Goal: Communication & Community: Answer question/provide support

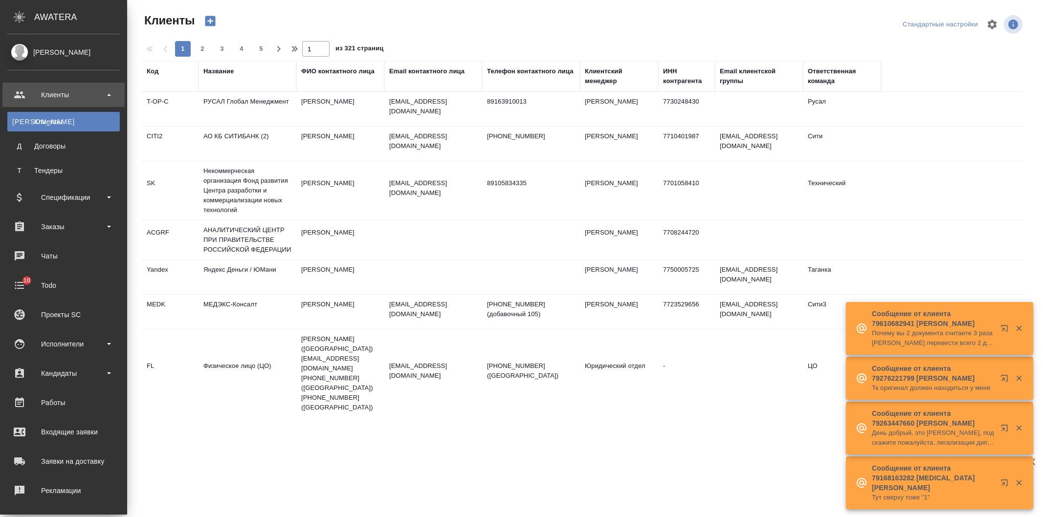
select select "RU"
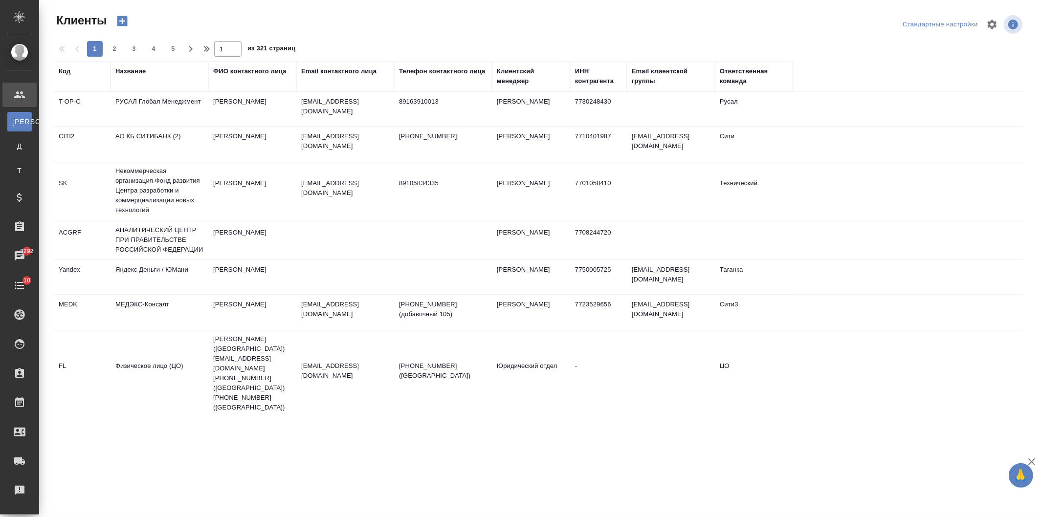
click at [123, 70] on div "Название" at bounding box center [130, 72] width 30 height 10
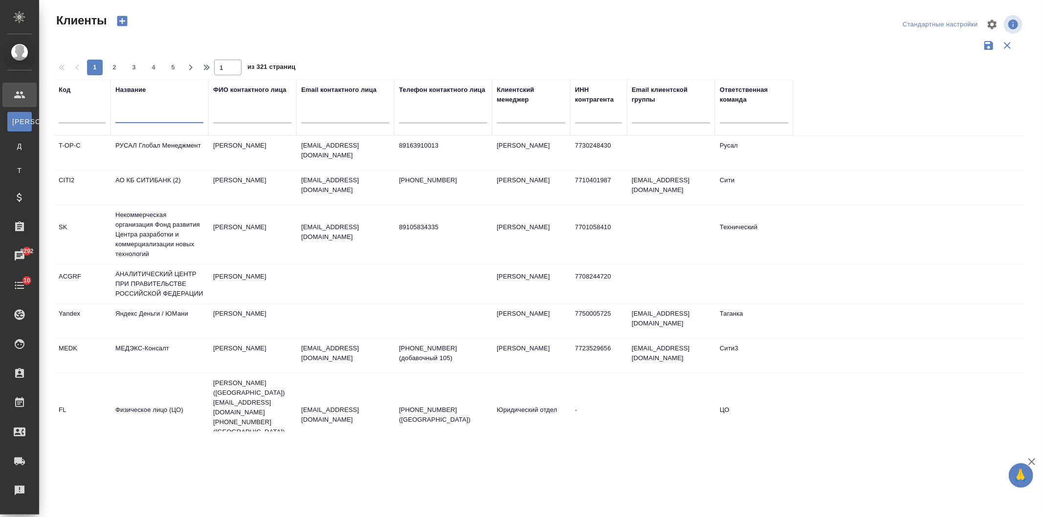
click at [141, 120] on input "text" at bounding box center [159, 117] width 88 height 12
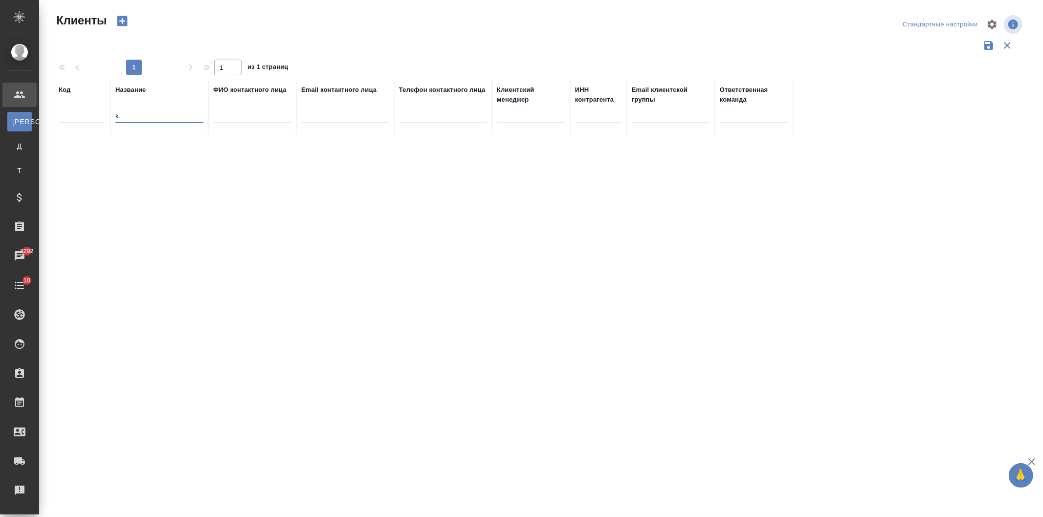
type input "k"
type input "д"
click at [174, 154] on td "ЛЮБЯТОВО" at bounding box center [160, 153] width 98 height 34
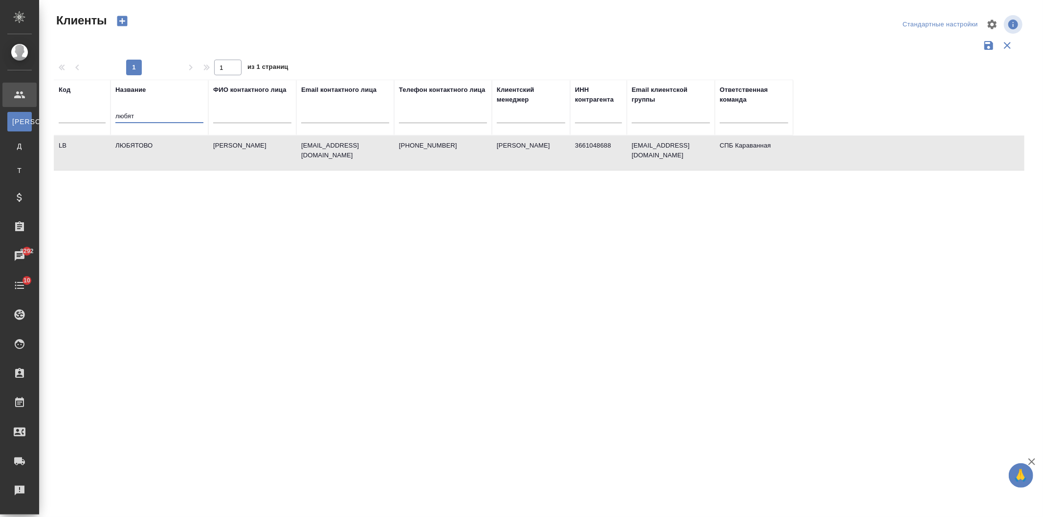
drag, startPoint x: 155, startPoint y: 120, endPoint x: 86, endPoint y: 111, distance: 69.6
click at [86, 111] on tr "Код Название любят ФИО контактного лица Email контактного лица Телефон контактн…" at bounding box center [423, 108] width 739 height 56
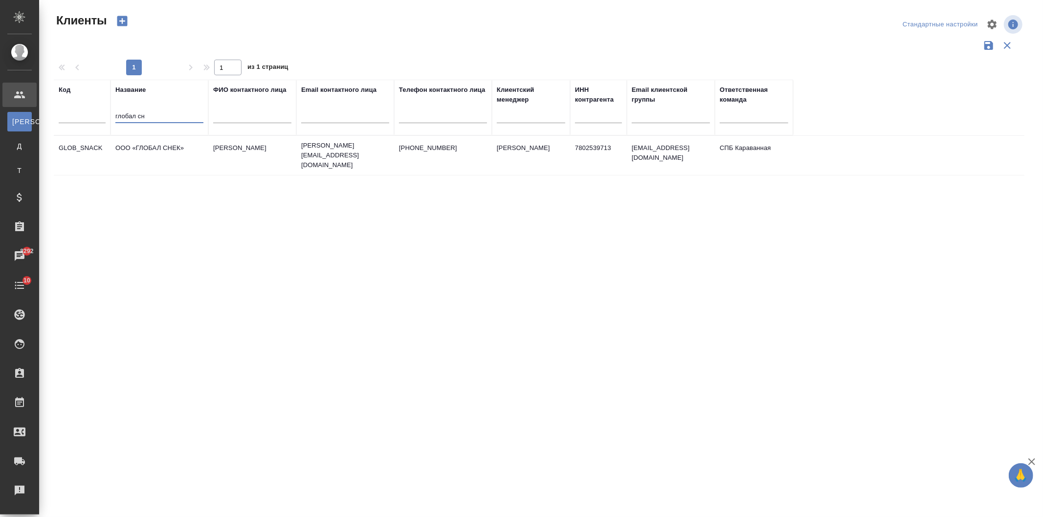
type input "глобал сн"
click at [214, 154] on td "Гришина Юлия" at bounding box center [252, 155] width 88 height 34
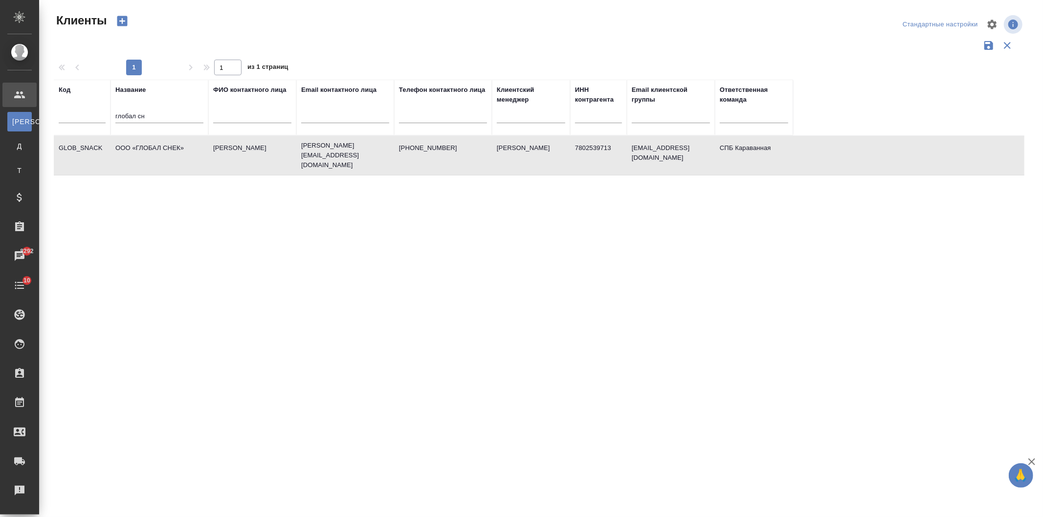
click at [214, 154] on td "Гришина Юлия" at bounding box center [252, 155] width 88 height 34
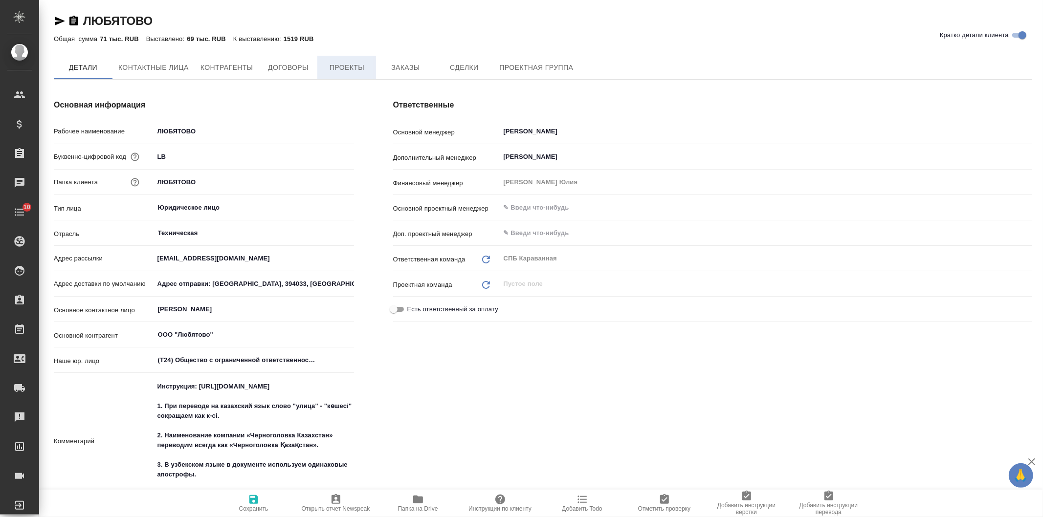
type textarea "x"
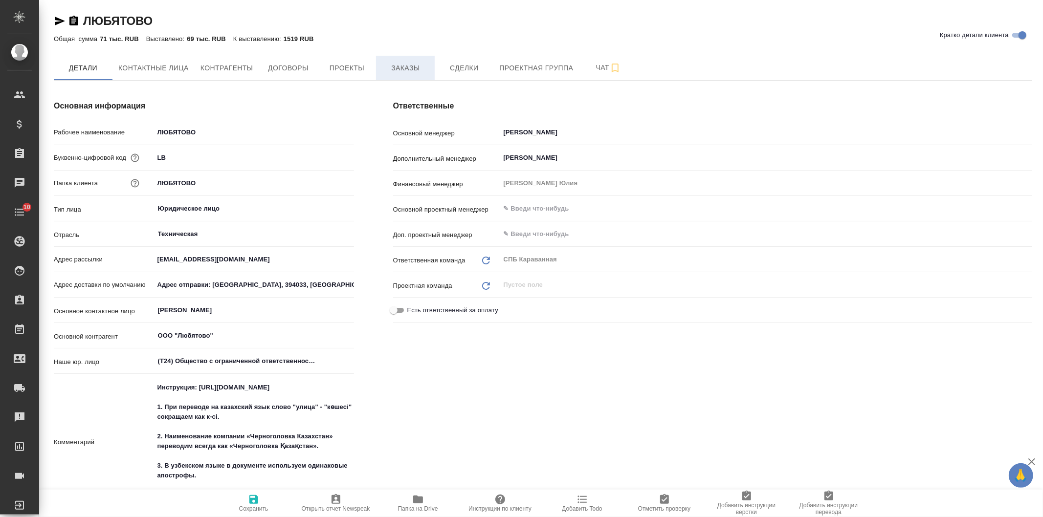
type textarea "x"
click at [416, 69] on span "Заказы" at bounding box center [405, 68] width 47 height 12
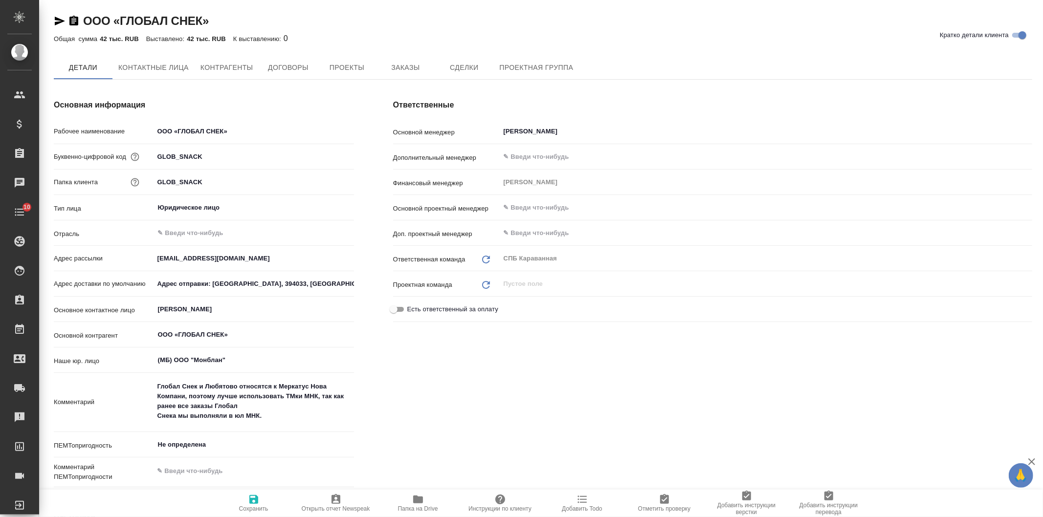
type textarea "x"
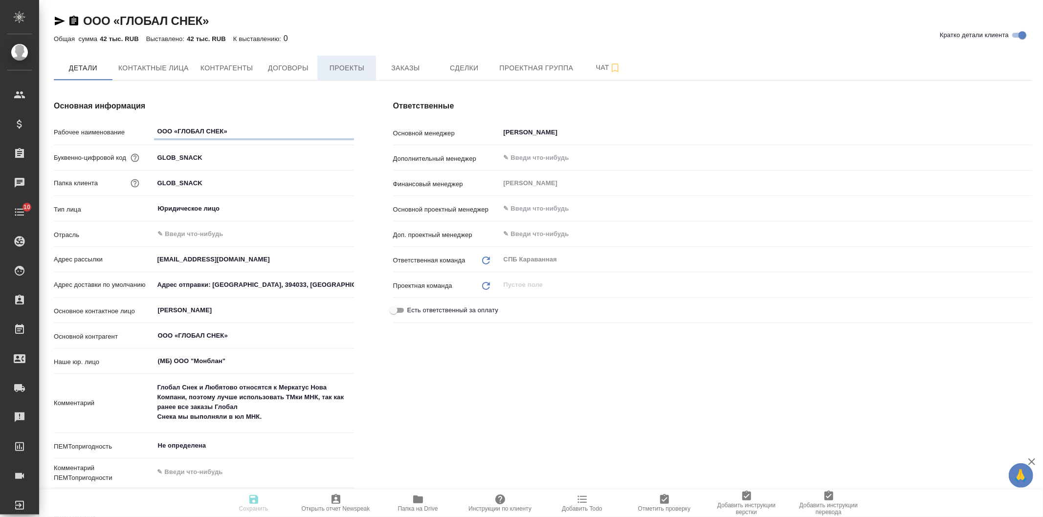
type textarea "x"
click at [399, 65] on span "Заказы" at bounding box center [405, 68] width 47 height 12
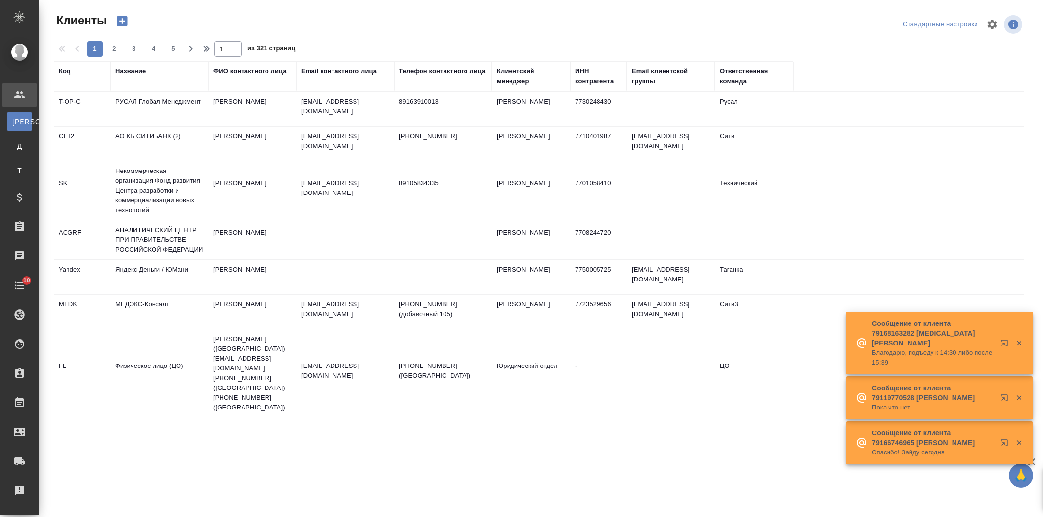
select select "RU"
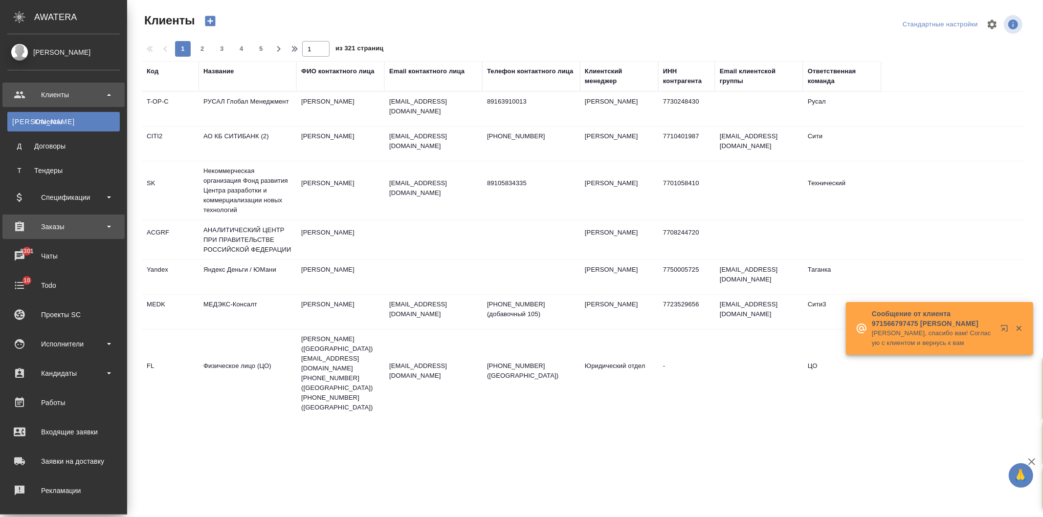
click at [81, 228] on div "Заказы" at bounding box center [63, 227] width 112 height 15
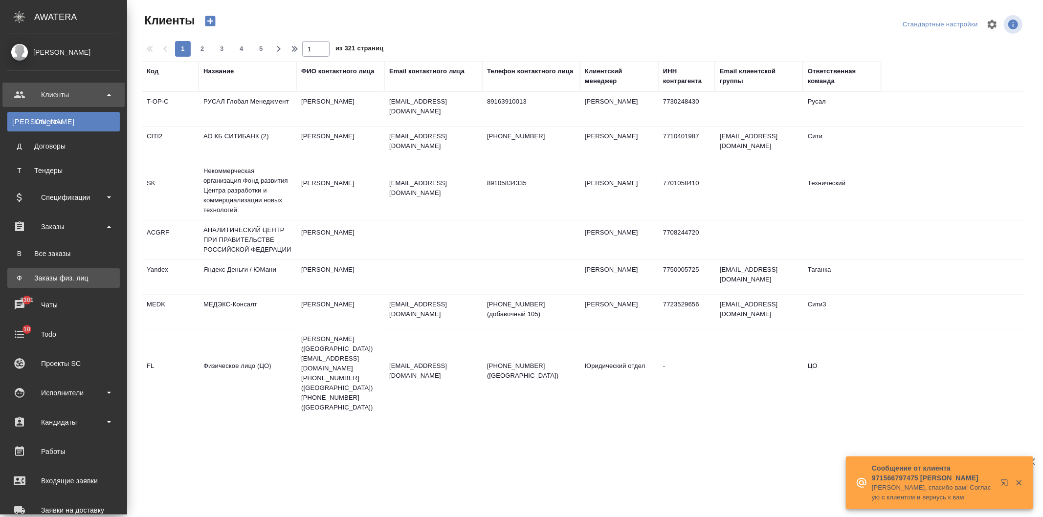
click at [80, 276] on div "Заказы физ. лиц" at bounding box center [63, 278] width 103 height 10
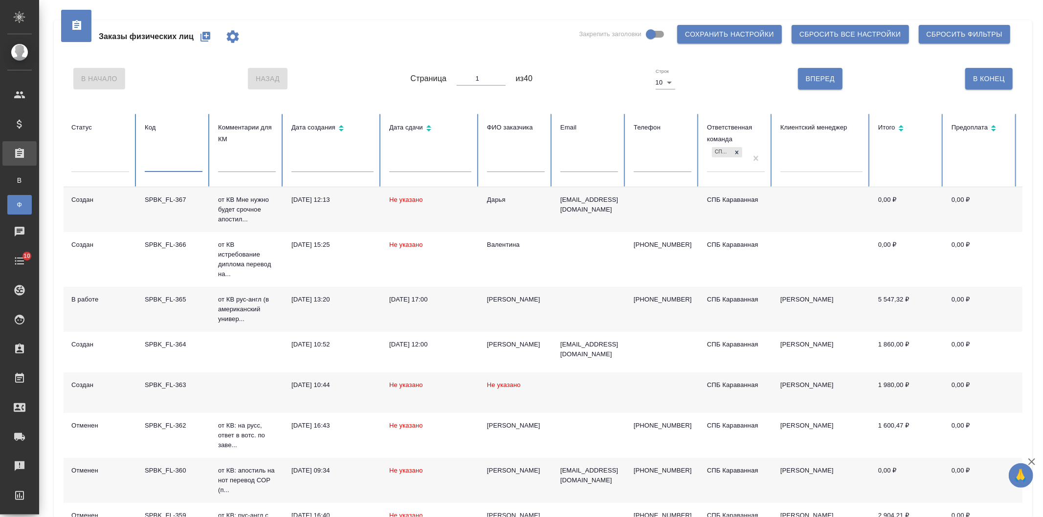
click at [168, 162] on input "text" at bounding box center [174, 165] width 58 height 14
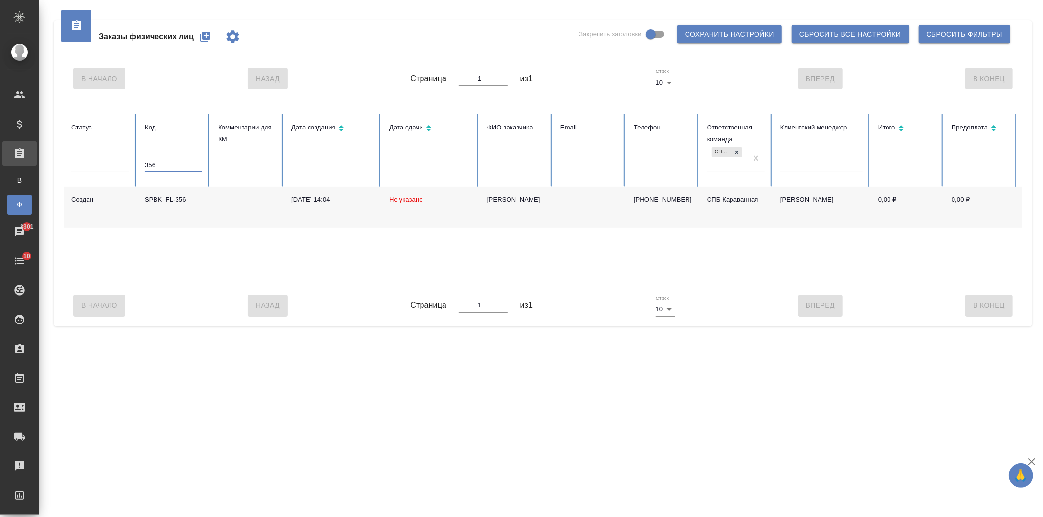
click at [318, 218] on td "[DATE] 14:04" at bounding box center [333, 207] width 98 height 41
click at [157, 167] on input "356" at bounding box center [174, 165] width 58 height 14
type input "3"
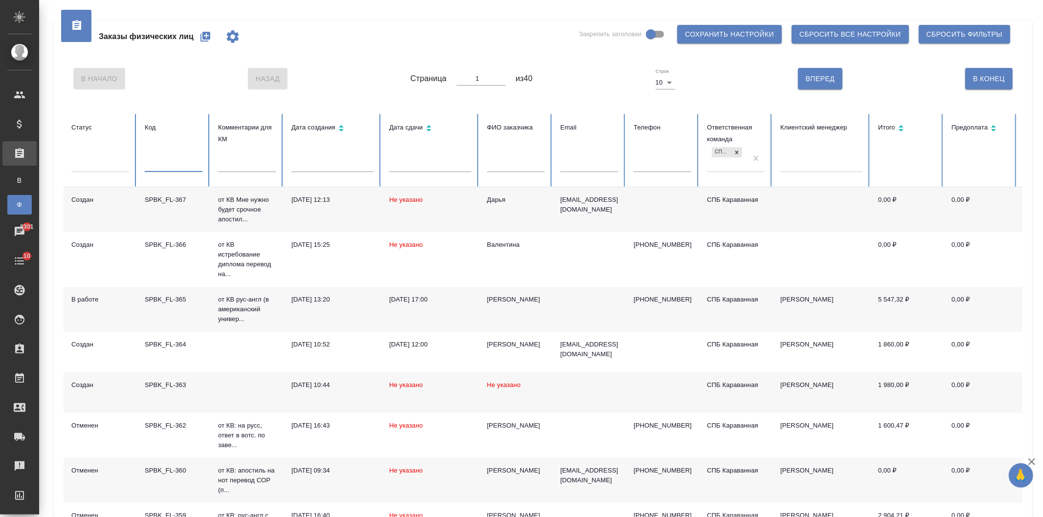
click at [175, 171] on input "text" at bounding box center [174, 165] width 58 height 14
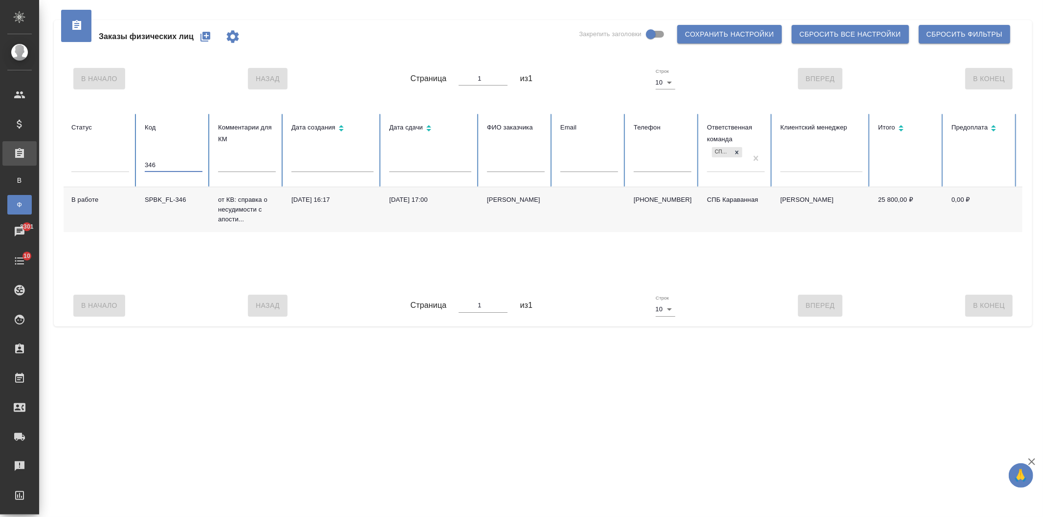
type input "346"
click at [356, 211] on td "21.07.2025, 16:17" at bounding box center [333, 209] width 98 height 45
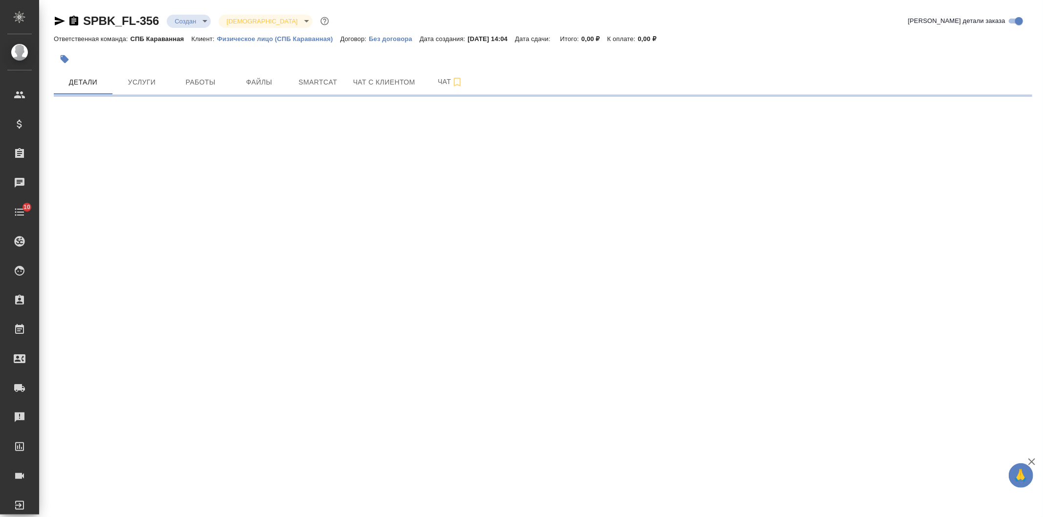
select select "RU"
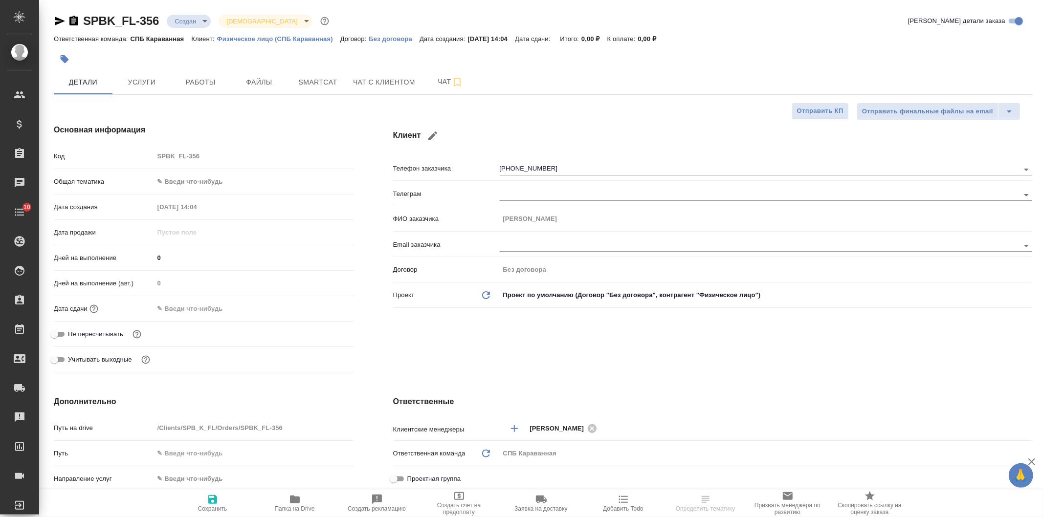
type textarea "x"
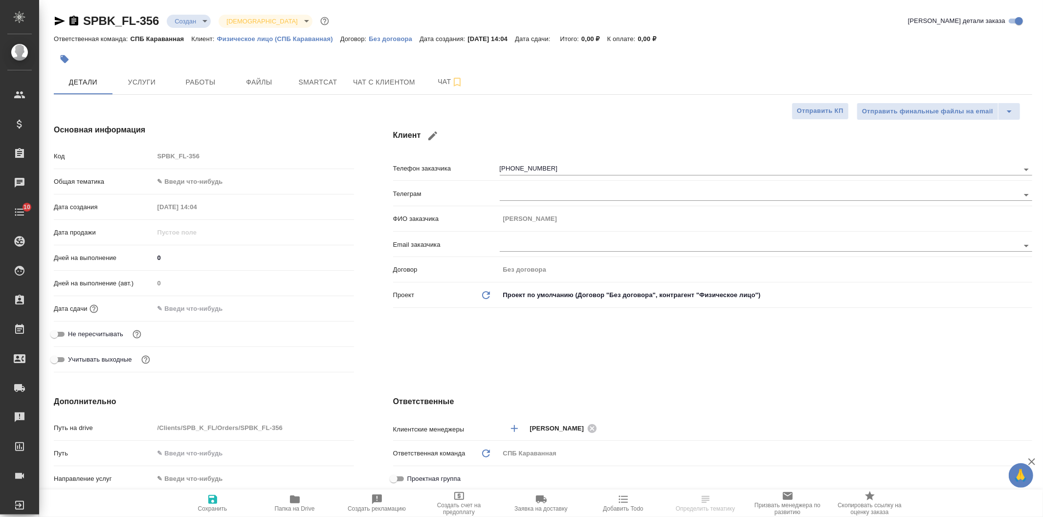
type textarea "x"
click at [413, 85] on span "Чат с клиентом" at bounding box center [384, 82] width 62 height 12
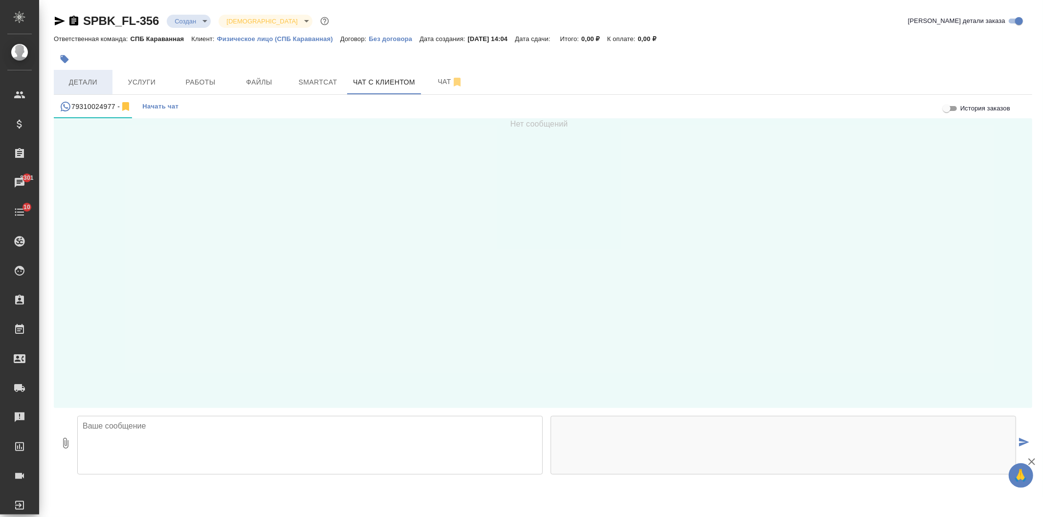
click at [94, 85] on span "Детали" at bounding box center [83, 82] width 47 height 12
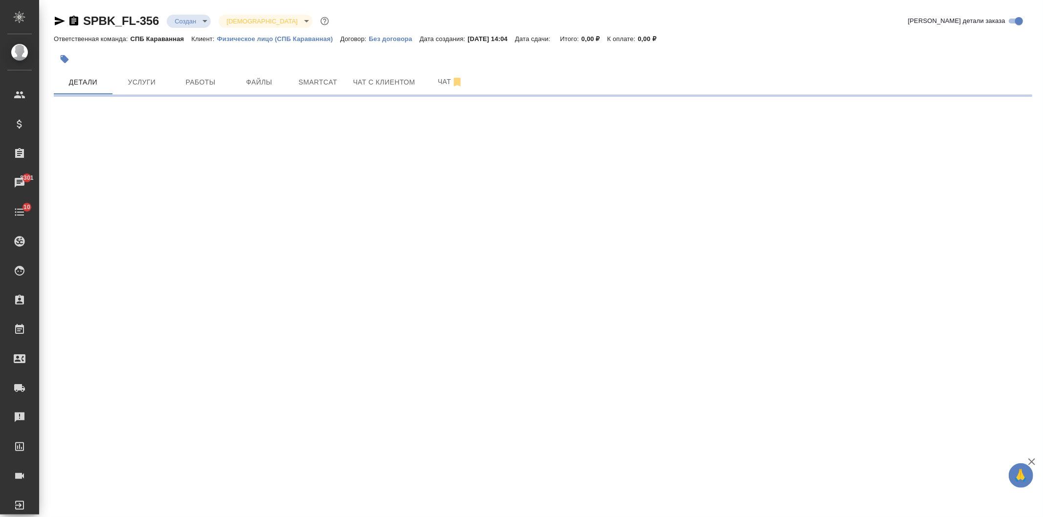
select select "RU"
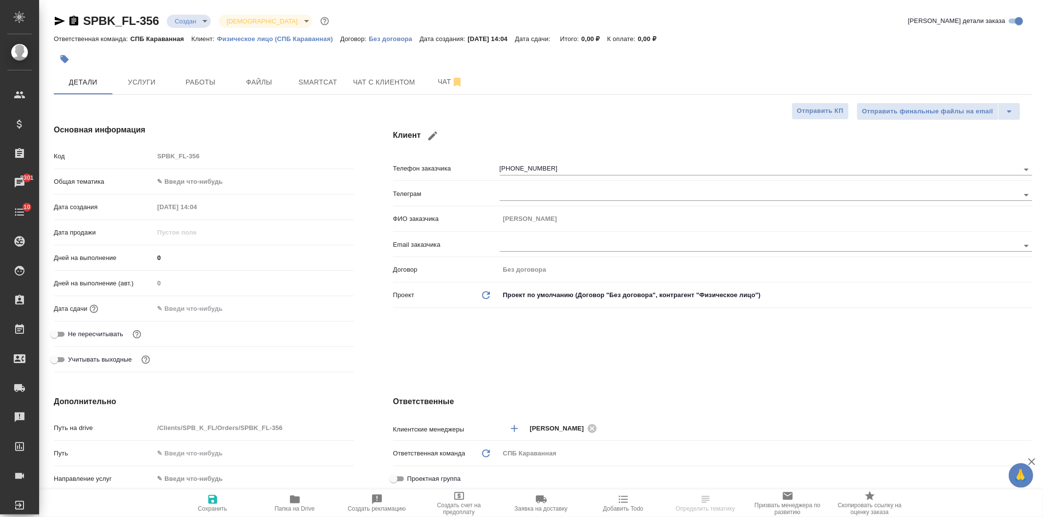
type textarea "x"
drag, startPoint x: 1043, startPoint y: 104, endPoint x: 1043, endPoint y: 171, distance: 67.0
click at [1043, 171] on div "Клиент Телефон заказчика +79310024977 Телеграм ФИО заказчика Анна Email заказчи…" at bounding box center [713, 250] width 678 height 291
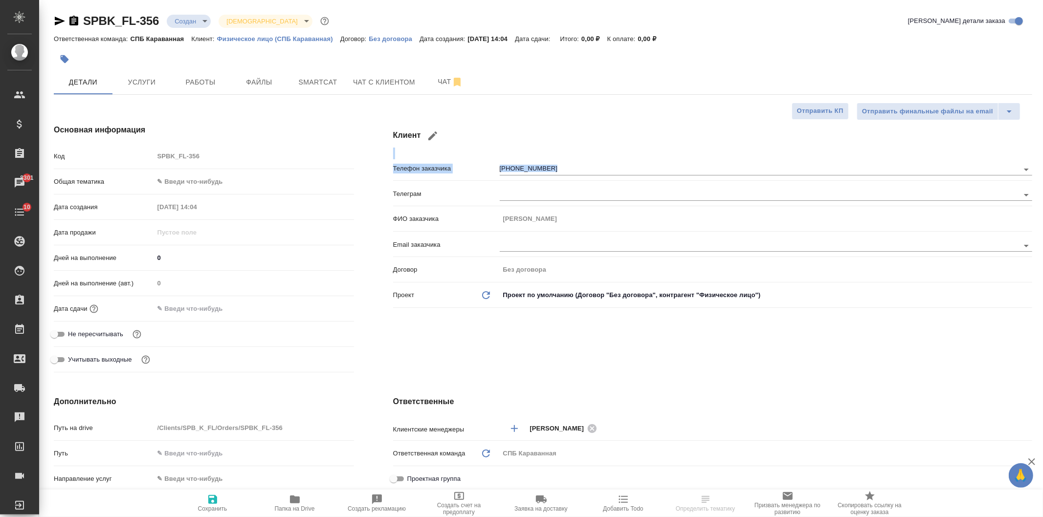
click at [873, 391] on div ".cls-1 fill:#fff; AWATERA Ivanova Arina Клиенты Спецификации Заказы 8301 Чаты 1…" at bounding box center [521, 258] width 1043 height 517
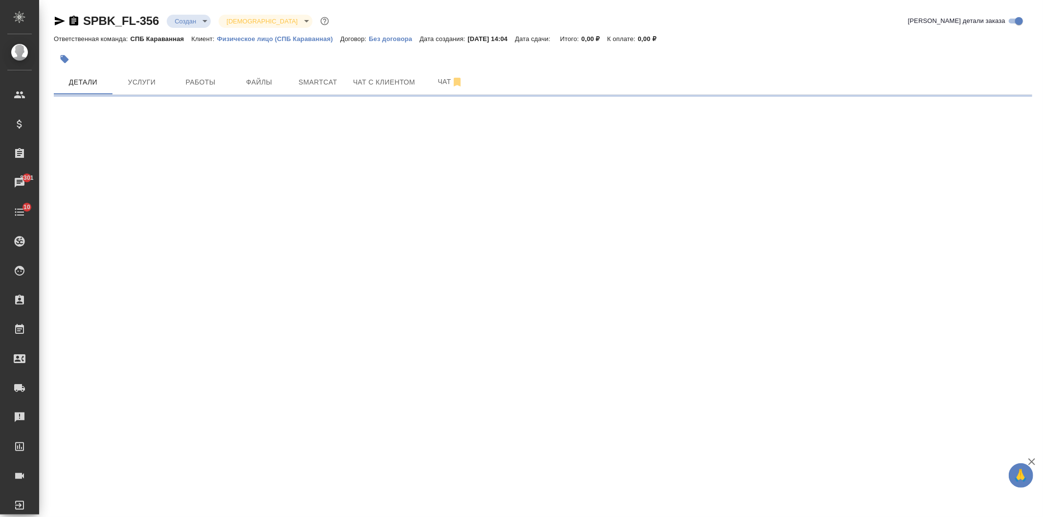
select select "RU"
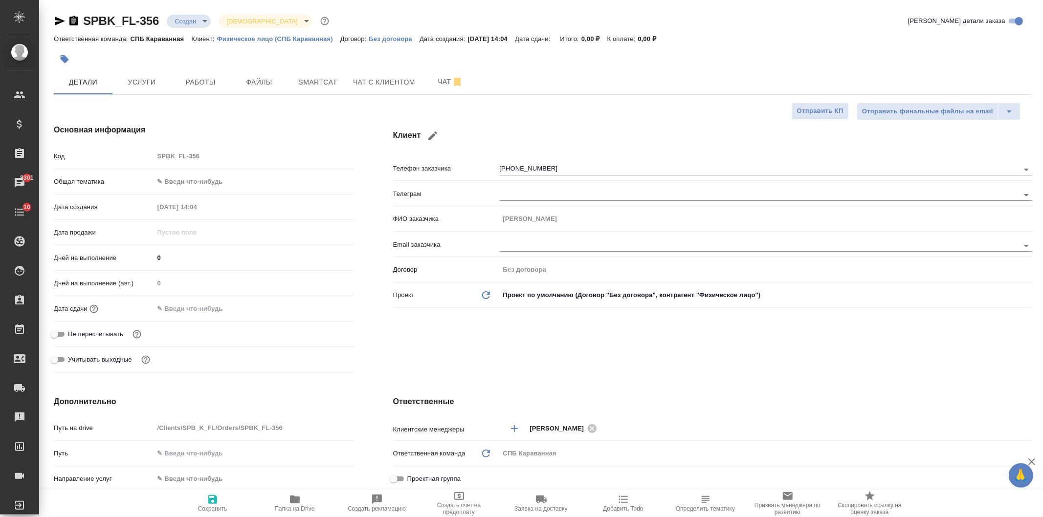
type textarea "x"
click at [128, 85] on span "Услуги" at bounding box center [141, 82] width 47 height 12
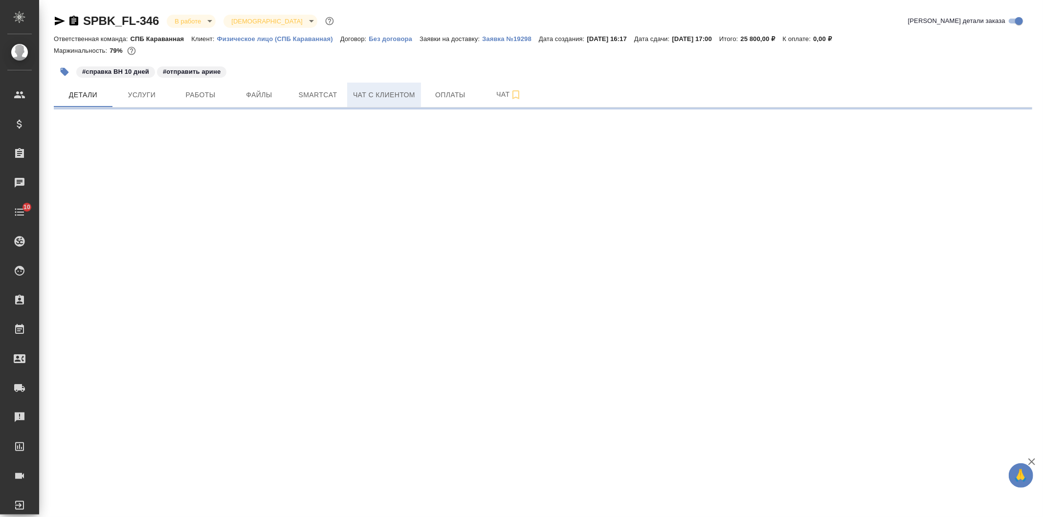
click at [409, 98] on span "Чат с клиентом" at bounding box center [384, 95] width 62 height 12
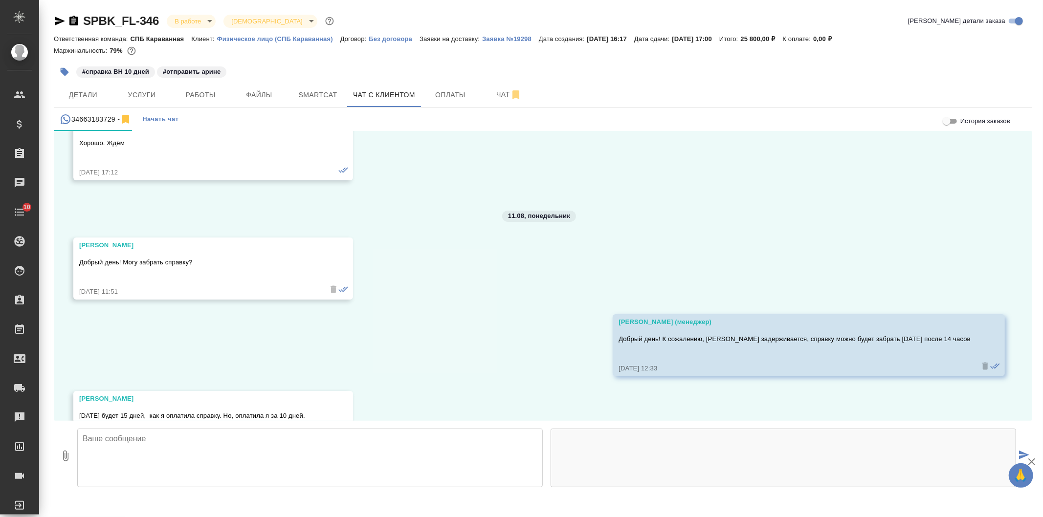
scroll to position [2750, 0]
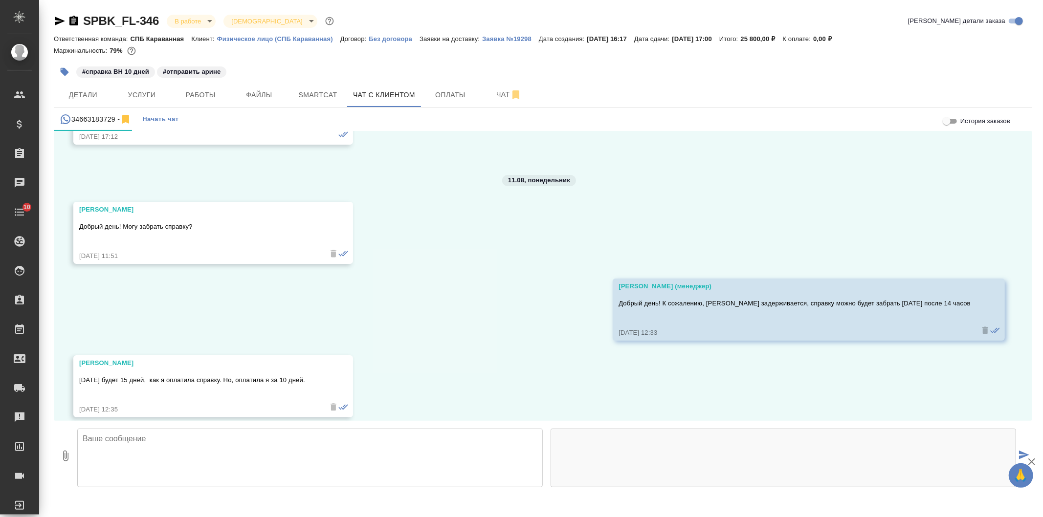
click at [358, 452] on textarea at bounding box center [310, 458] width 466 height 59
click at [209, 444] on textarea "Наталья, добрый день!" at bounding box center [310, 458] width 466 height 59
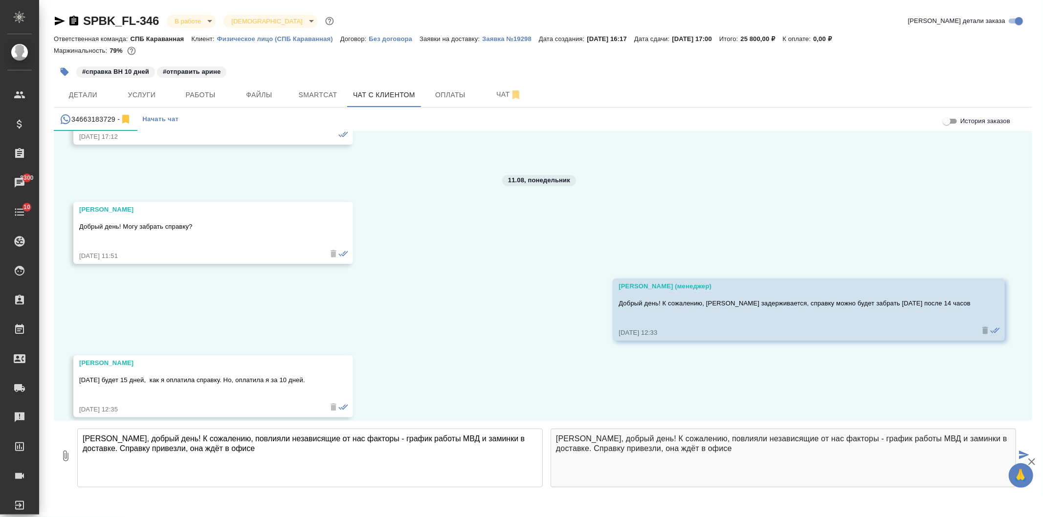
click at [268, 437] on textarea "Наталья, добрый день! К сожалению, повлияли независящие от нас факторы - график…" at bounding box center [310, 458] width 466 height 59
drag, startPoint x: 333, startPoint y: 441, endPoint x: 275, endPoint y: 438, distance: 57.3
click at [275, 438] on textarea "Наталья, добрый день! К сожалению, повлияли независящие от нас факторы - график…" at bounding box center [310, 458] width 466 height 59
click at [306, 465] on textarea "Наталья, добрый день! К сожалению, повлияли независимые факторы - график работы…" at bounding box center [310, 458] width 466 height 59
click at [318, 451] on textarea "Наталья, добрый день! К сожалению, повлияли независимые факторы - график работы…" at bounding box center [310, 458] width 466 height 59
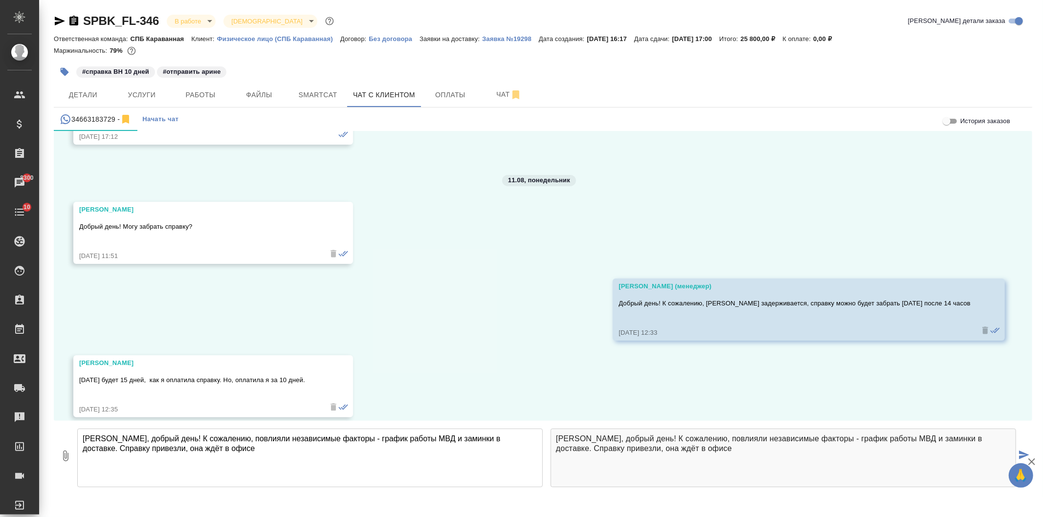
click at [364, 455] on textarea "Наталья, добрый день! К сожалению, повлияли независимые факторы - график работы…" at bounding box center [310, 458] width 466 height 59
click at [221, 438] on textarea "Наталья, добрый день! К сожалению, повлияли независимые факторы - график работы…" at bounding box center [310, 458] width 466 height 59
click at [275, 451] on textarea "[PERSON_NAME], добрый день! К сожалению, на срок повлияли независимые факторы -…" at bounding box center [310, 458] width 466 height 59
type textarea "[PERSON_NAME], добрый день! К сожалению, на срок повлияли независимые факторы -…"
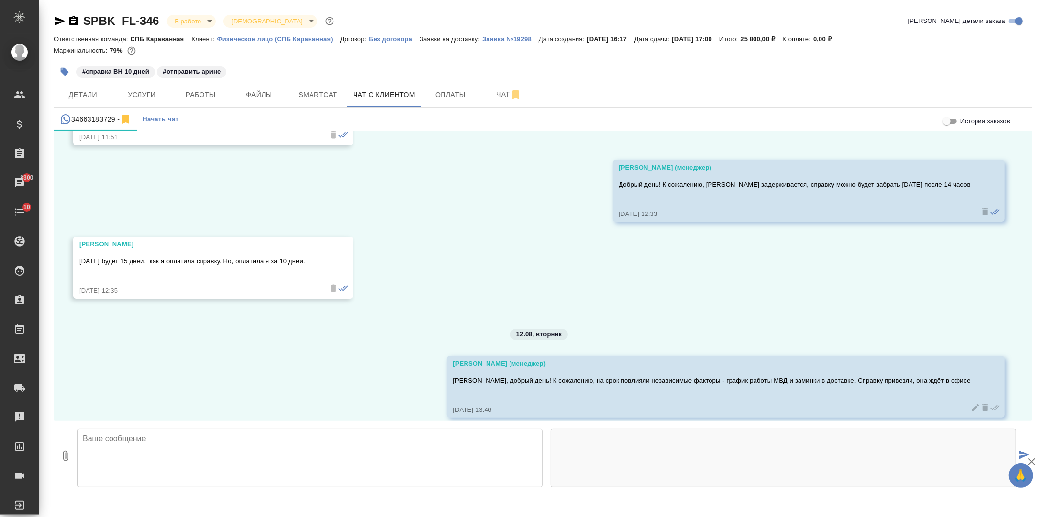
scroll to position [2869, 0]
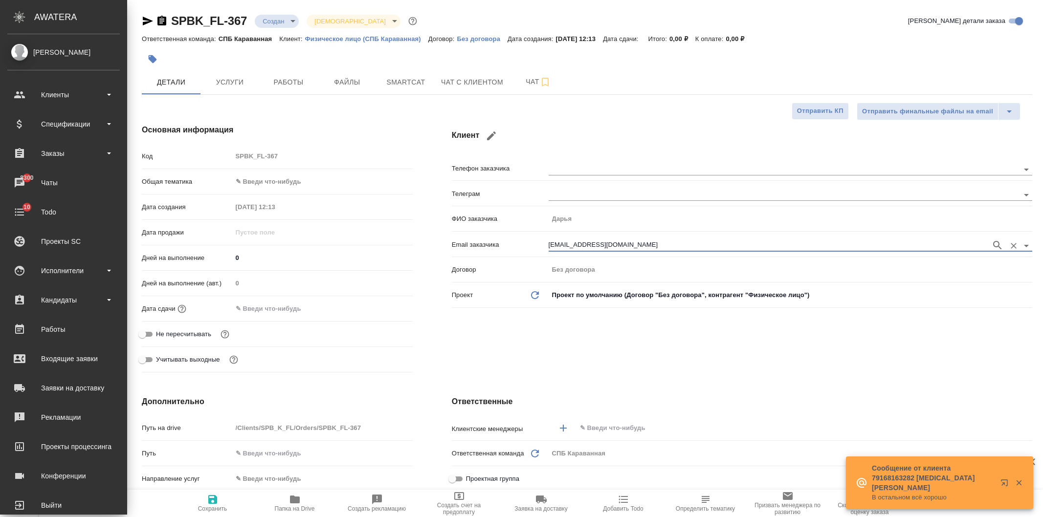
select select "RU"
click at [66, 149] on div "Заказы" at bounding box center [63, 153] width 112 height 15
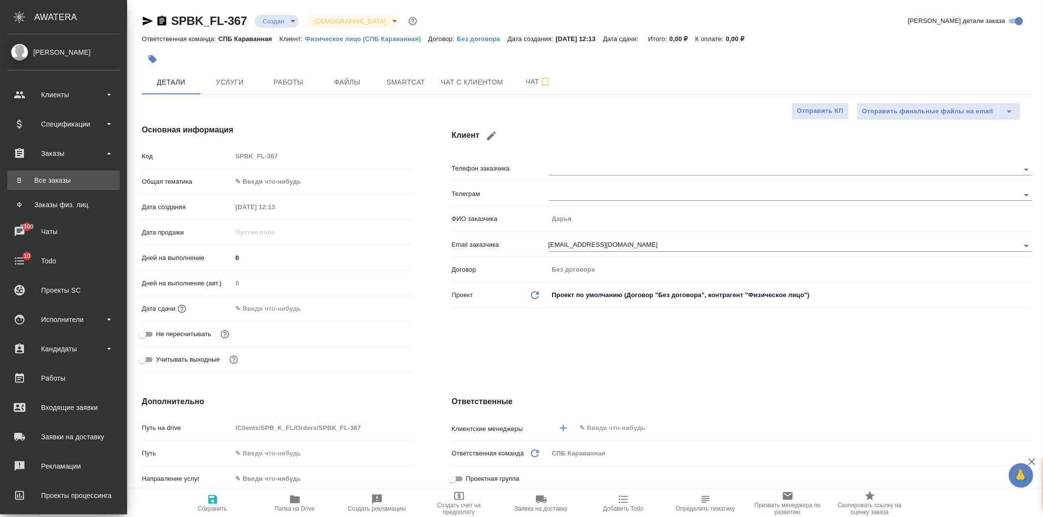
click at [78, 185] on div "Все заказы" at bounding box center [63, 181] width 103 height 10
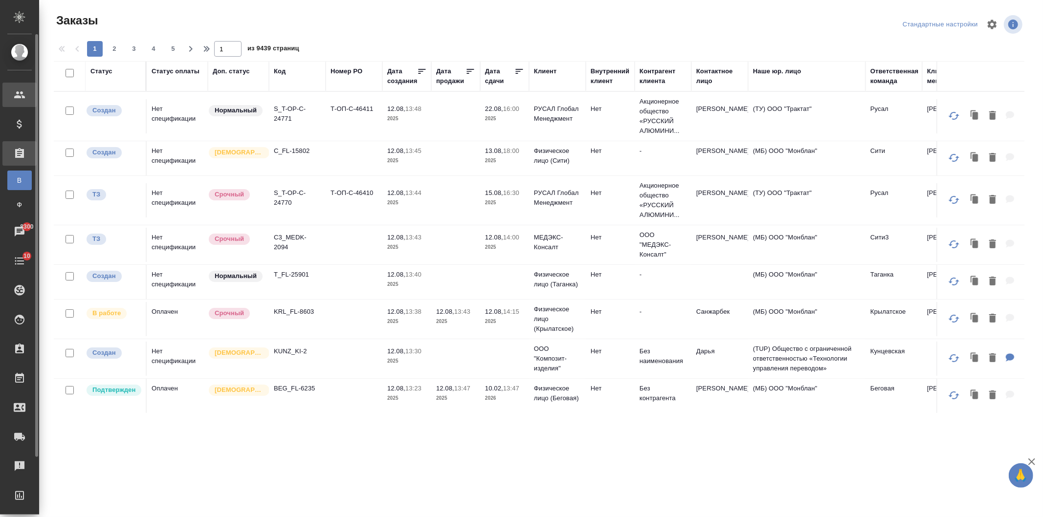
click at [24, 95] on icon at bounding box center [20, 95] width 12 height 12
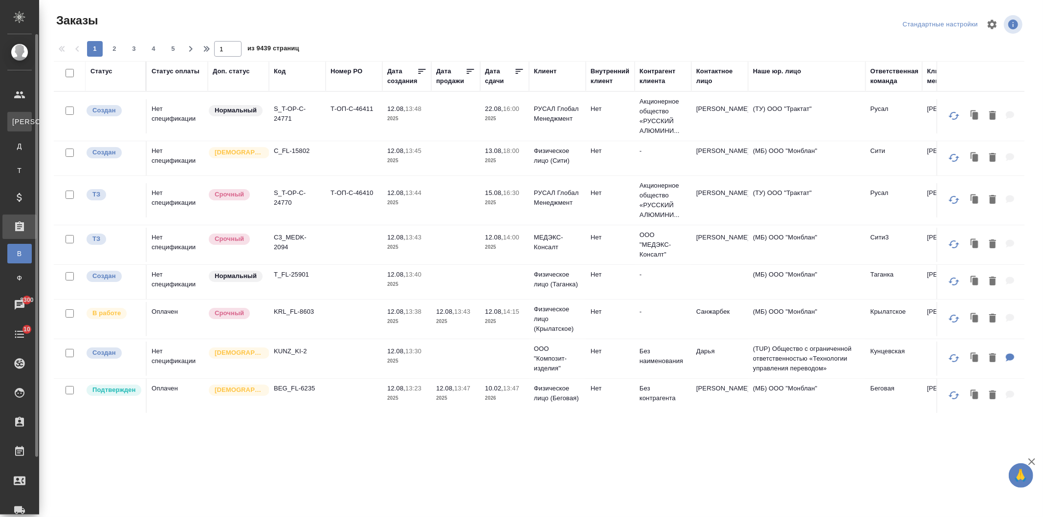
click at [21, 124] on span "[PERSON_NAME]" at bounding box center [19, 122] width 15 height 10
select select "RU"
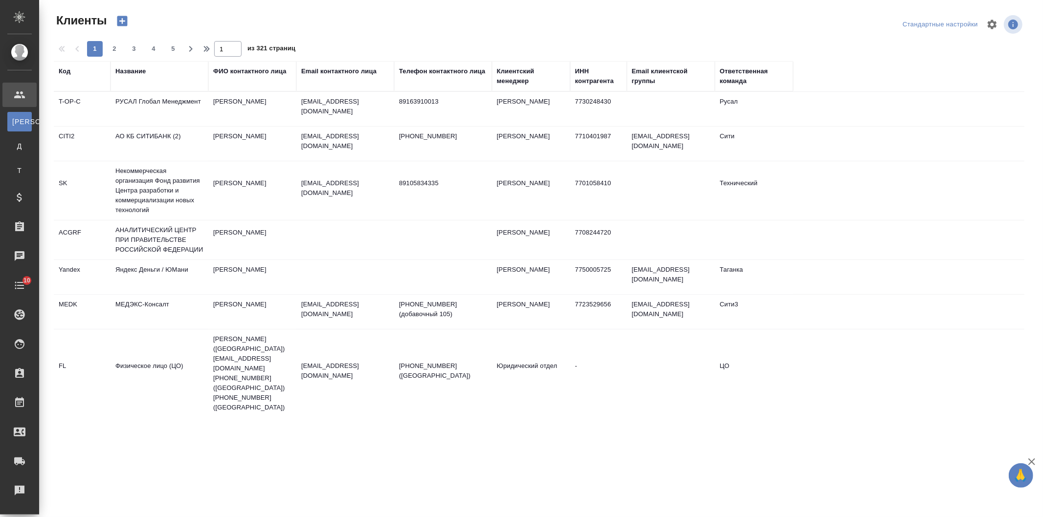
click at [132, 72] on div "Название" at bounding box center [130, 72] width 30 height 10
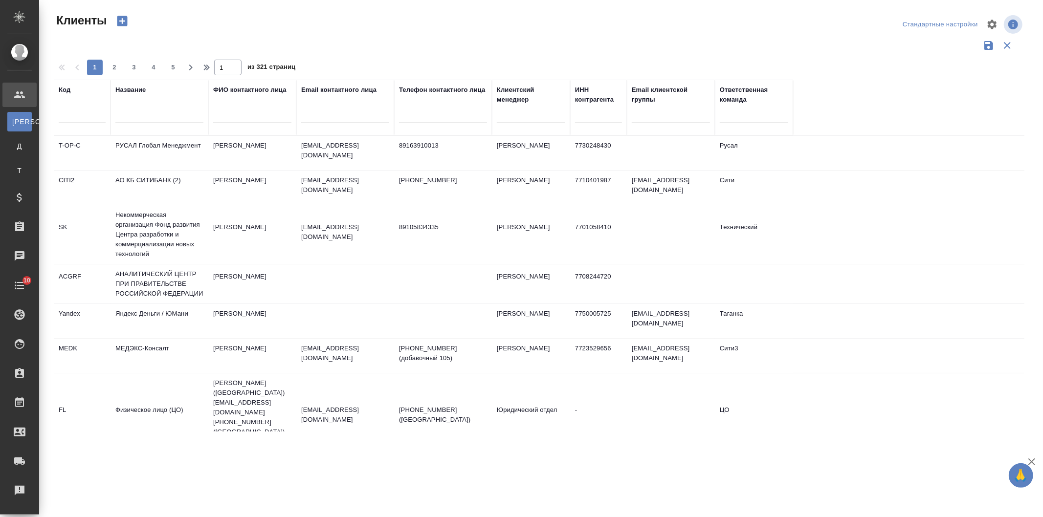
click at [145, 111] on input "text" at bounding box center [159, 117] width 88 height 12
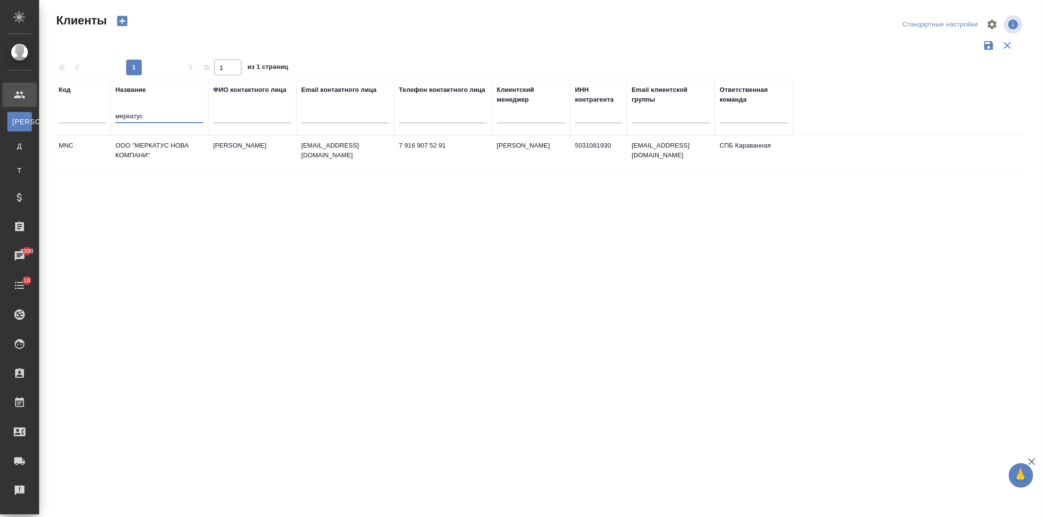
type input "меркатус"
click at [184, 151] on td "ООО "МЕРКАТУС НОВА КОМПАНИ"" at bounding box center [160, 153] width 98 height 34
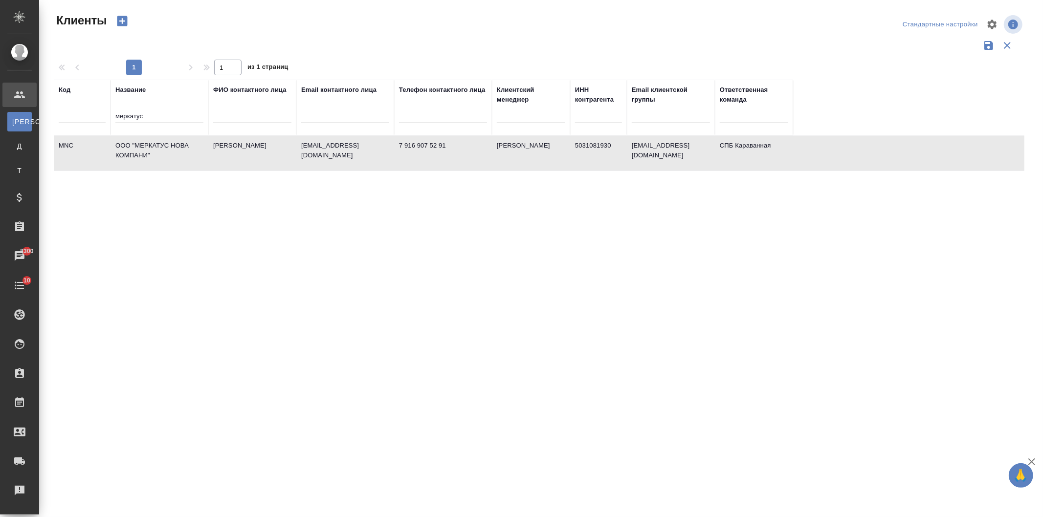
click at [184, 151] on td "ООО "МЕРКАТУС НОВА КОМПАНИ"" at bounding box center [160, 153] width 98 height 34
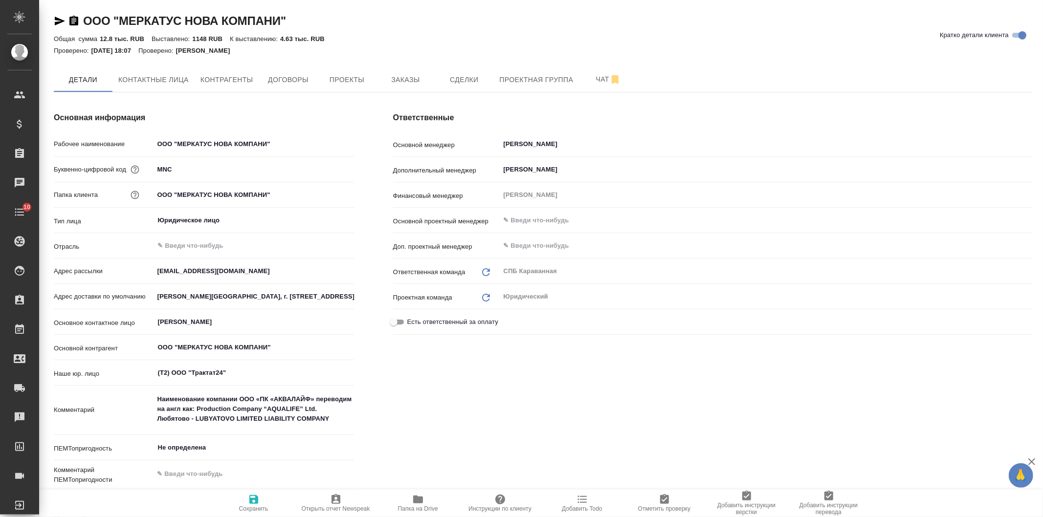
type textarea "x"
click at [407, 77] on span "Заказы" at bounding box center [405, 80] width 47 height 12
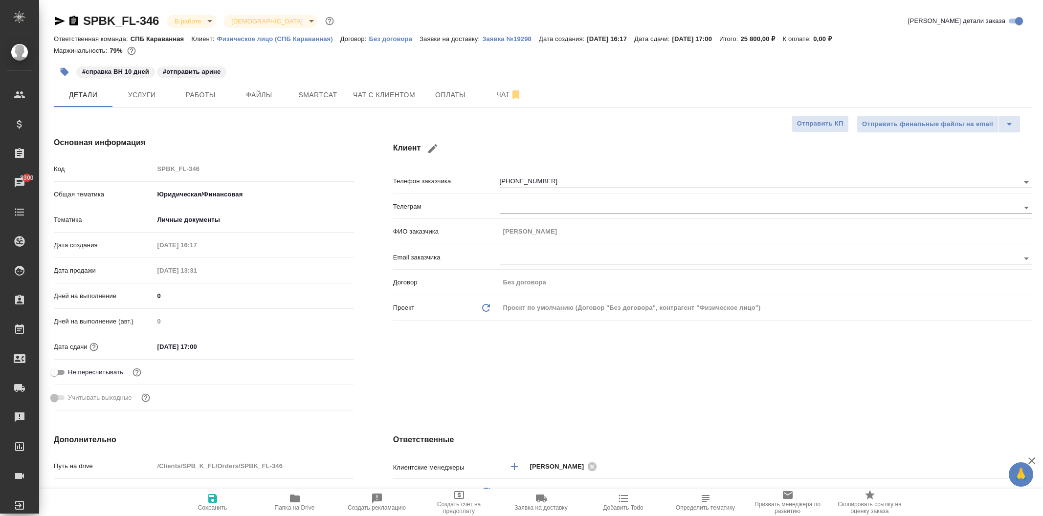
select select "RU"
click at [395, 89] on span "Чат с клиентом" at bounding box center [384, 95] width 62 height 12
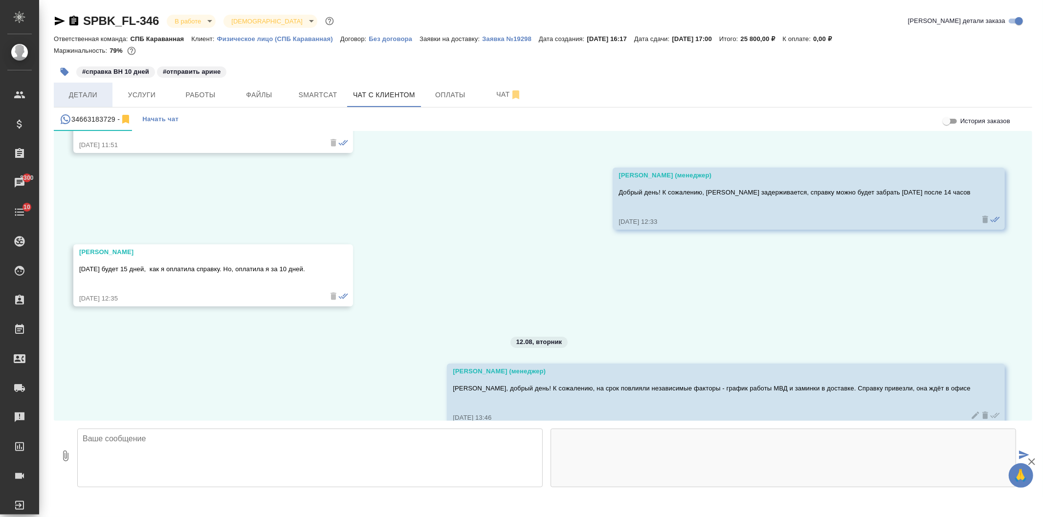
scroll to position [2869, 0]
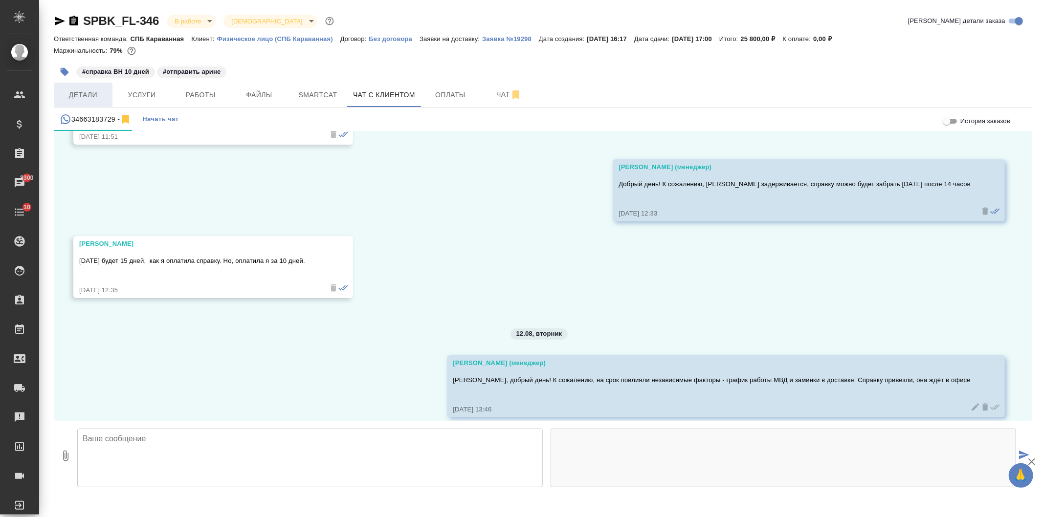
click at [87, 95] on span "Детали" at bounding box center [83, 95] width 47 height 12
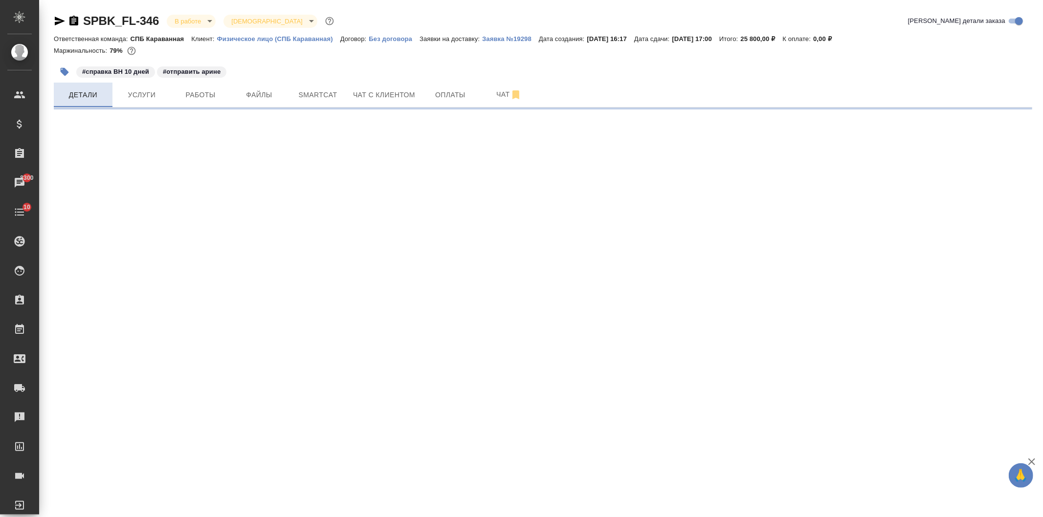
select select "RU"
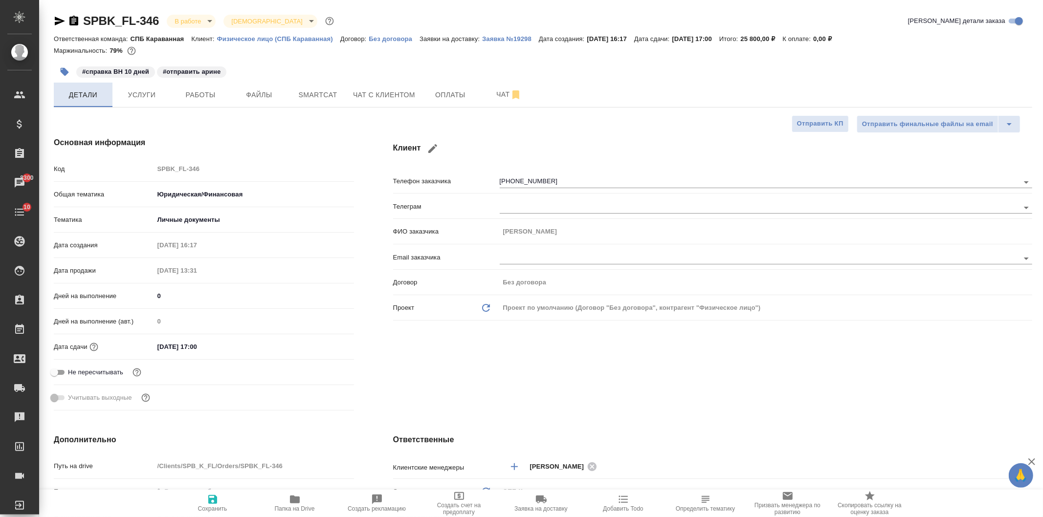
type textarea "x"
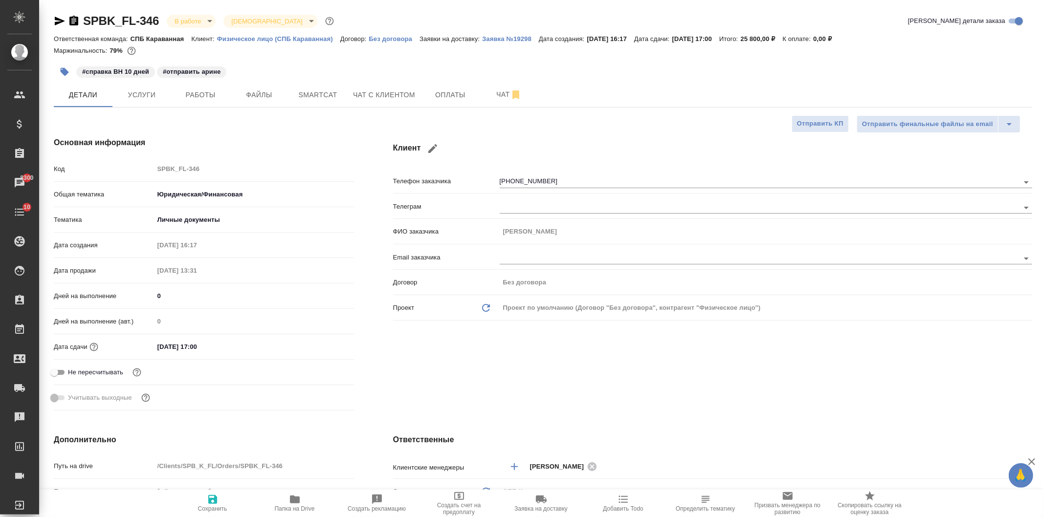
type textarea "x"
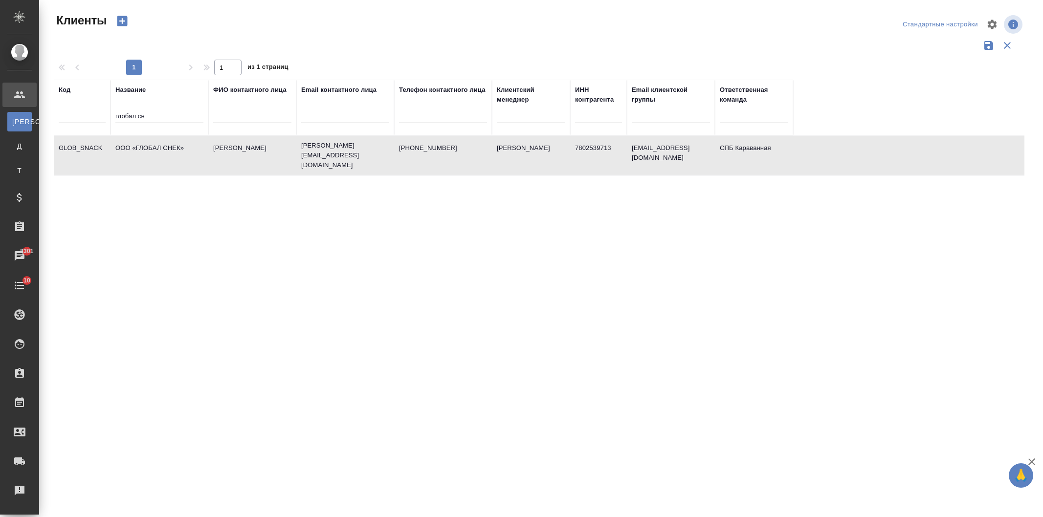
select select "RU"
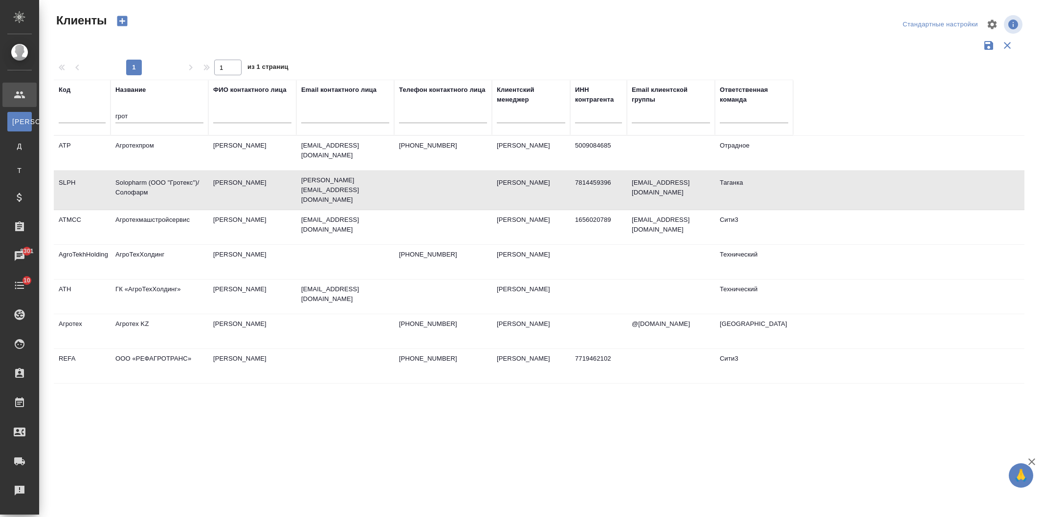
select select "RU"
drag, startPoint x: 137, startPoint y: 111, endPoint x: 38, endPoint y: 103, distance: 99.6
click at [38, 103] on div ".cls-1 fill:#fff; AWATERA [PERSON_NAME] К Клиенты Д Договоры Т Тендеры Специфик…" at bounding box center [521, 258] width 1043 height 517
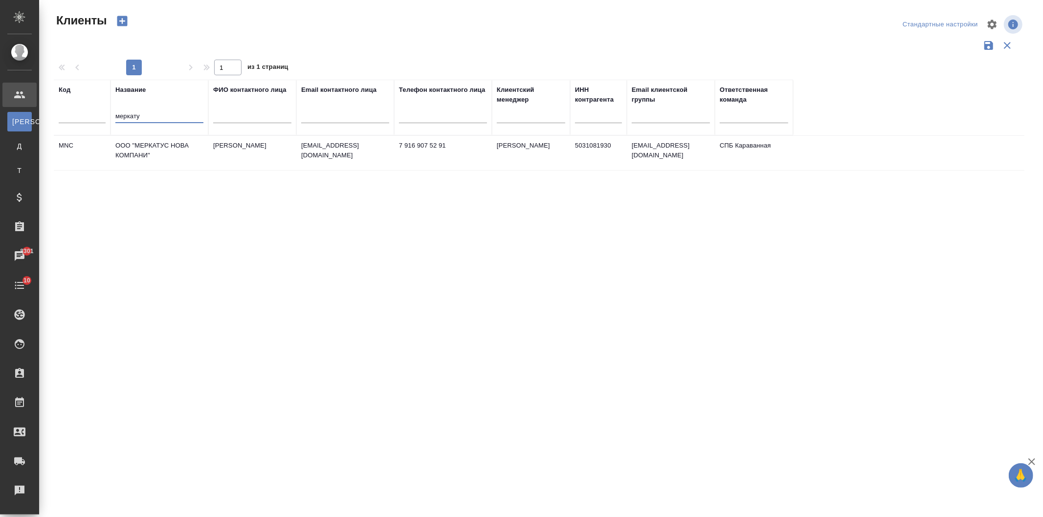
type input "меркату"
click at [173, 137] on td "ООО "МЕРКАТУС НОВА КОМПАНИ"" at bounding box center [160, 153] width 98 height 34
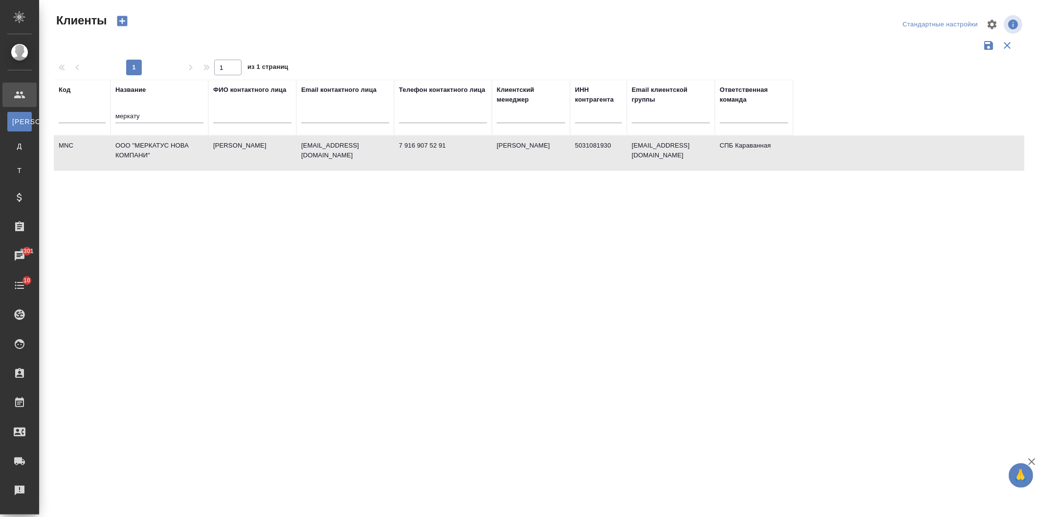
click at [173, 137] on td "ООО "МЕРКАТУС НОВА КОМПАНИ"" at bounding box center [160, 153] width 98 height 34
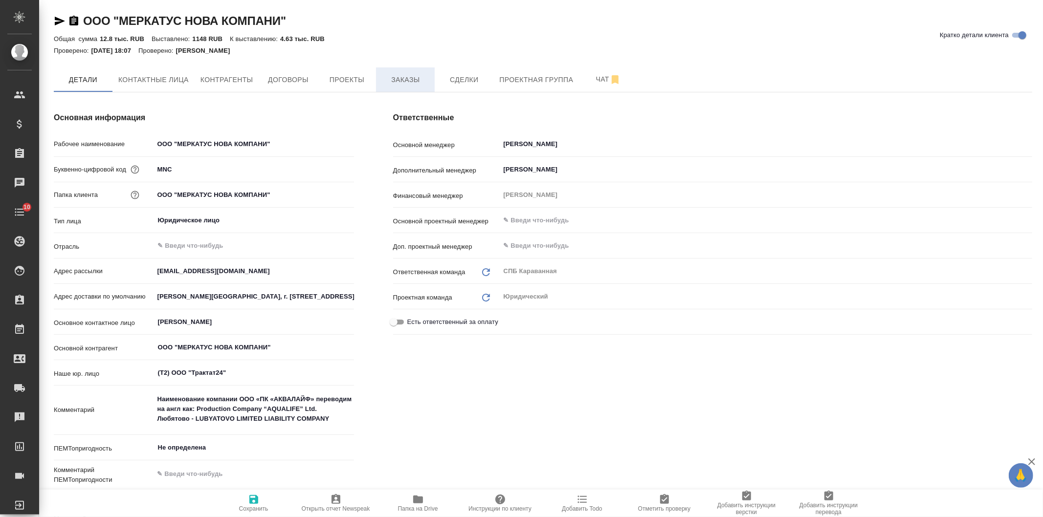
click at [407, 75] on span "Заказы" at bounding box center [405, 80] width 47 height 12
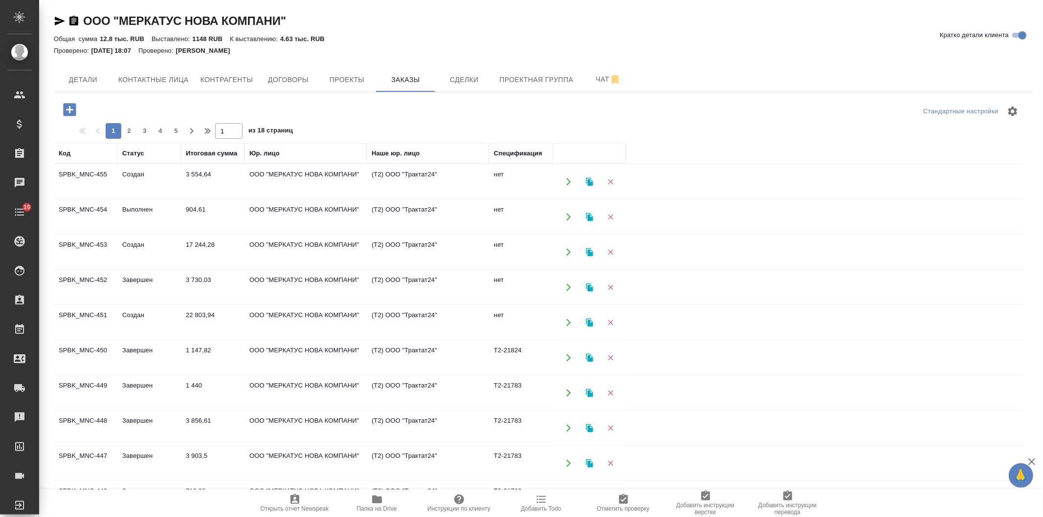
click at [200, 170] on td "3 554,64" at bounding box center [213, 182] width 64 height 34
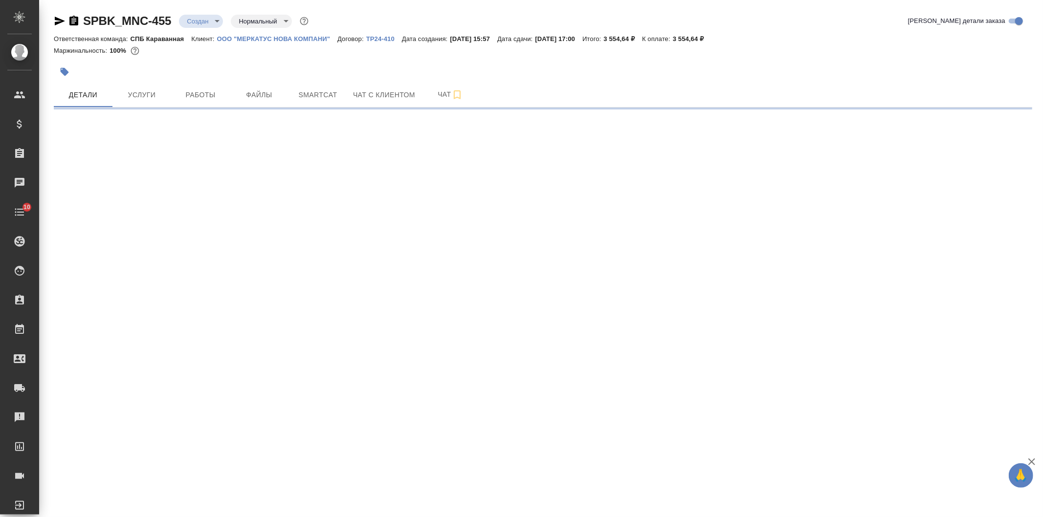
select select "RU"
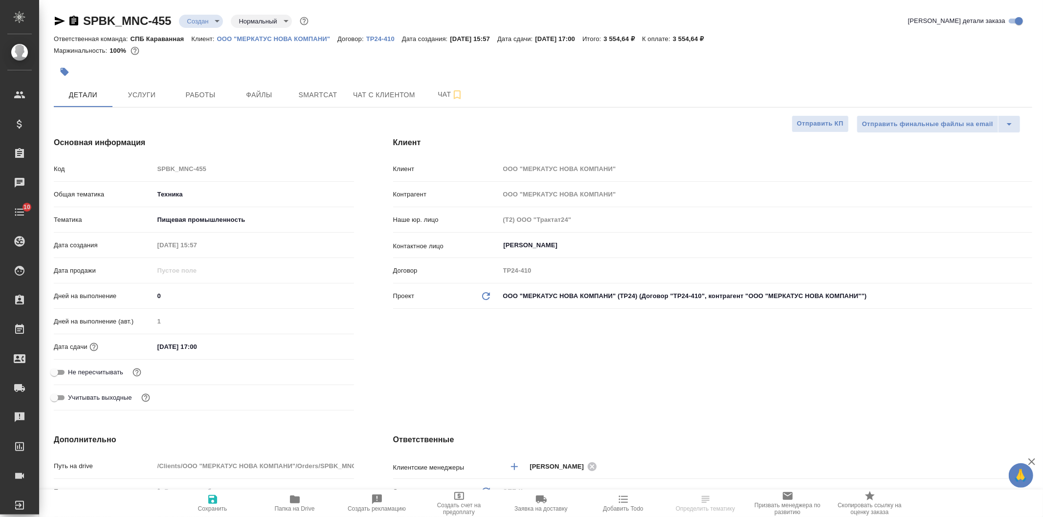
type textarea "x"
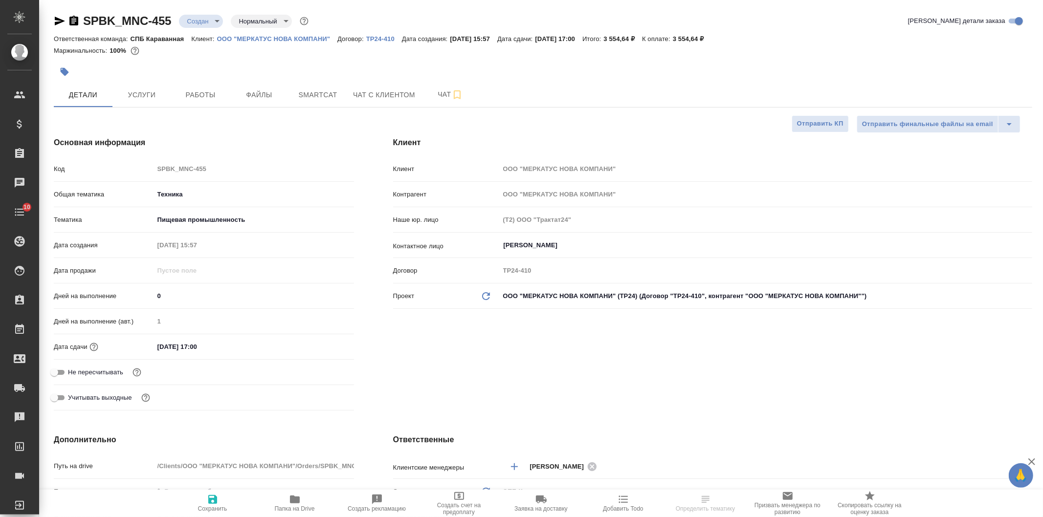
type textarea "x"
click at [1043, 104] on div "SPBK_MNC-455 Создан new Нормальный normal Кратко детали заказа Ответственная ко…" at bounding box center [541, 505] width 1004 height 1011
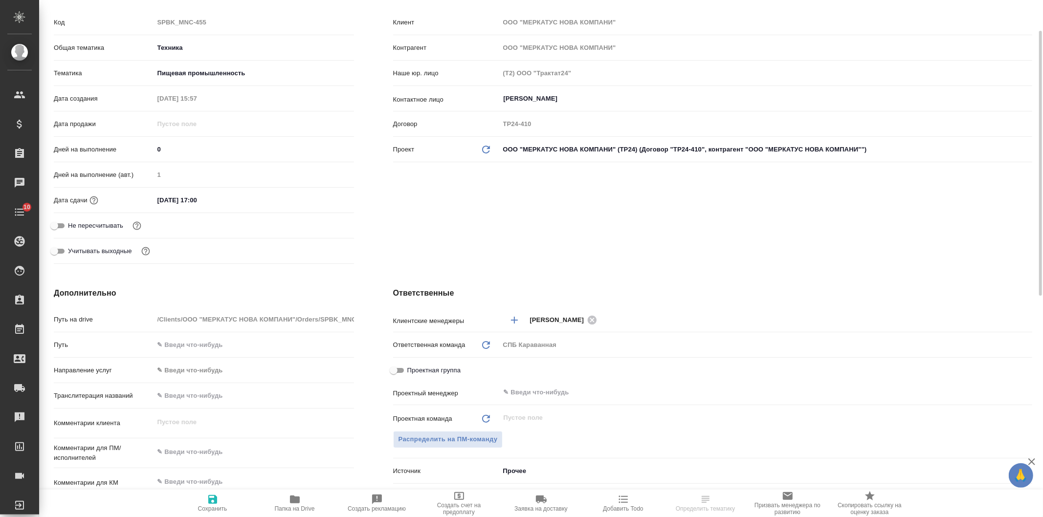
scroll to position [176, 0]
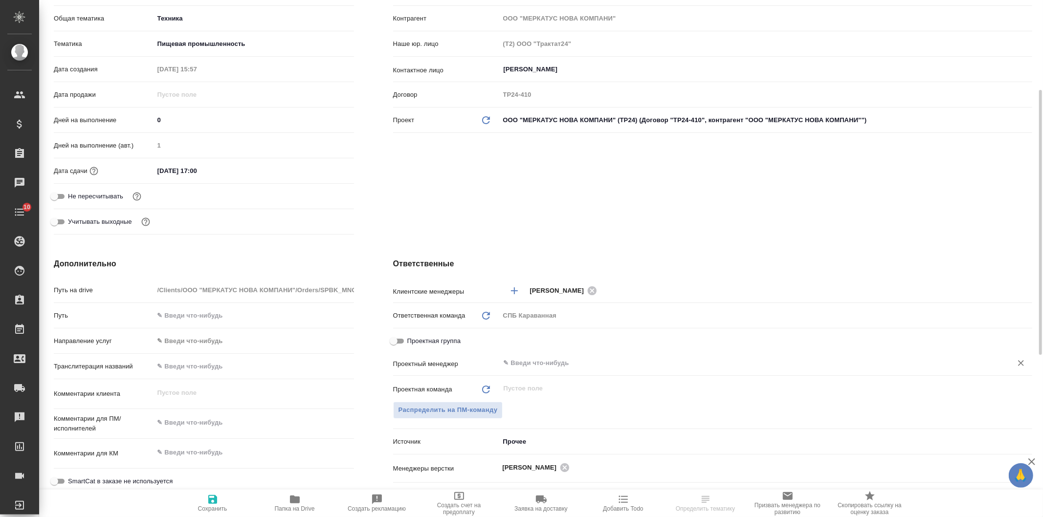
click at [525, 361] on input "text" at bounding box center [750, 363] width 494 height 12
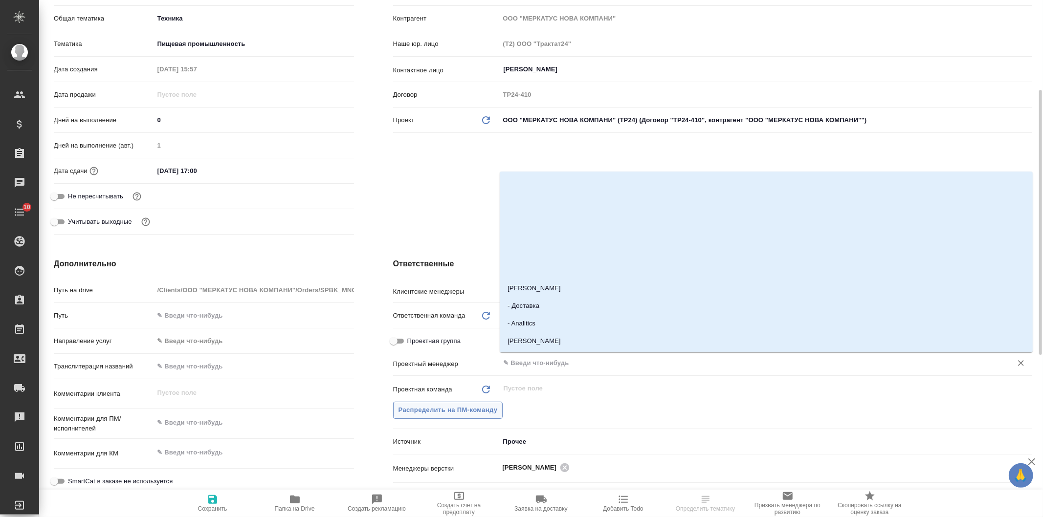
click at [466, 409] on span "Распределить на ПМ-команду" at bounding box center [448, 410] width 99 height 11
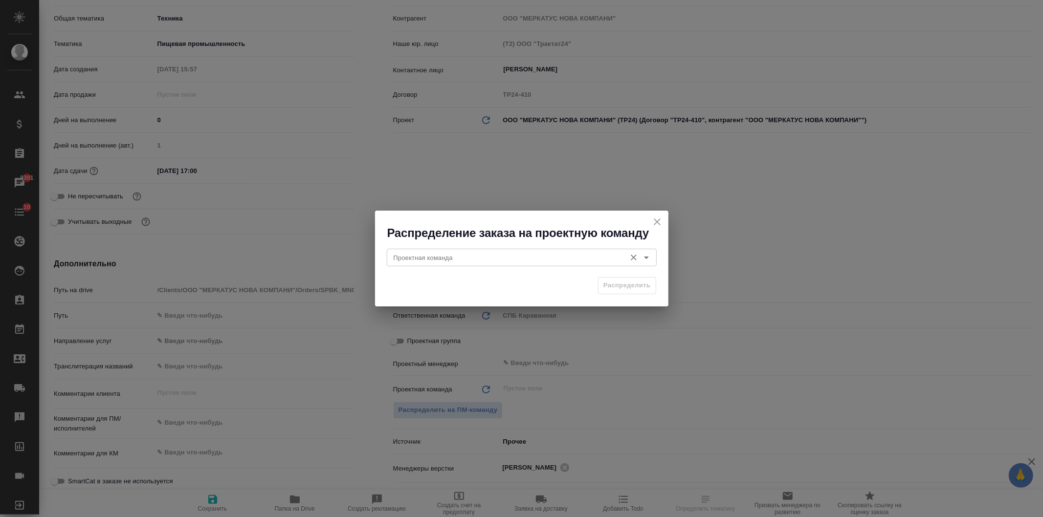
click at [429, 251] on div "Проектная команда" at bounding box center [522, 258] width 270 height 18
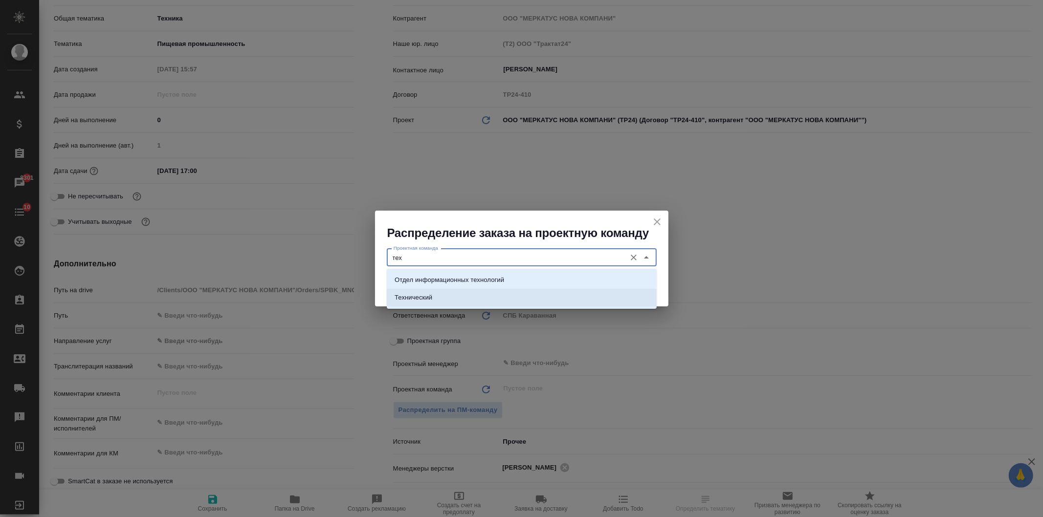
click at [438, 299] on li "Технический" at bounding box center [522, 298] width 270 height 18
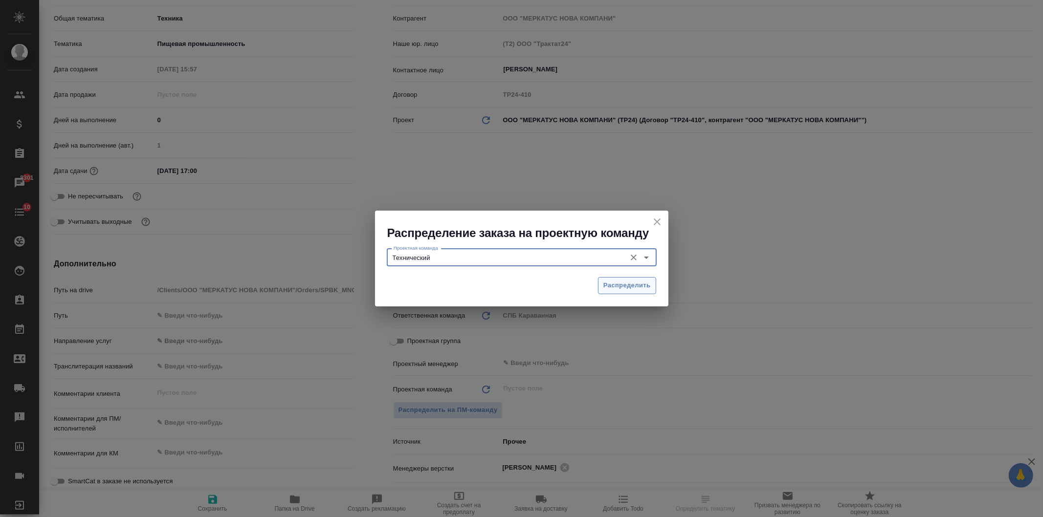
type input "Технический"
click at [643, 286] on span "Распределить" at bounding box center [626, 285] width 47 height 11
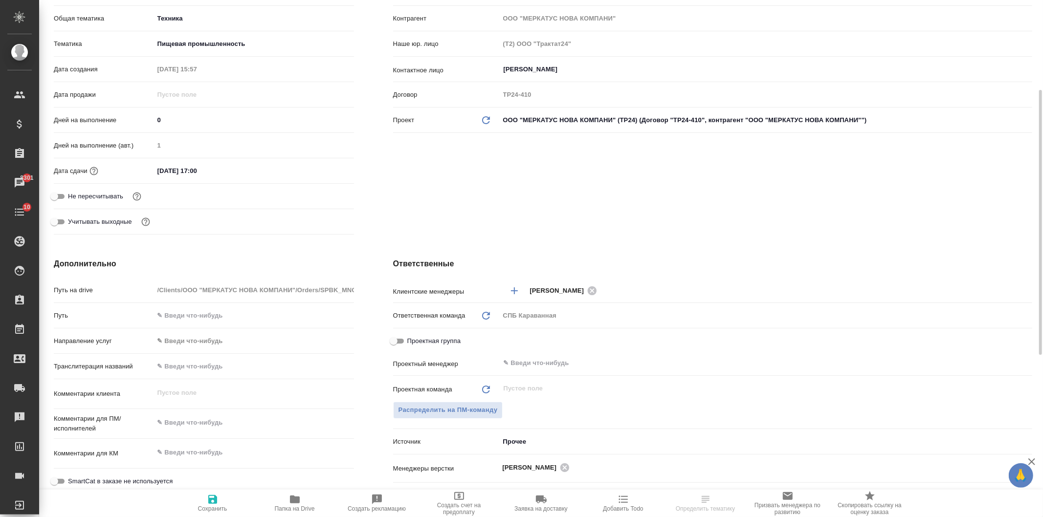
type textarea "x"
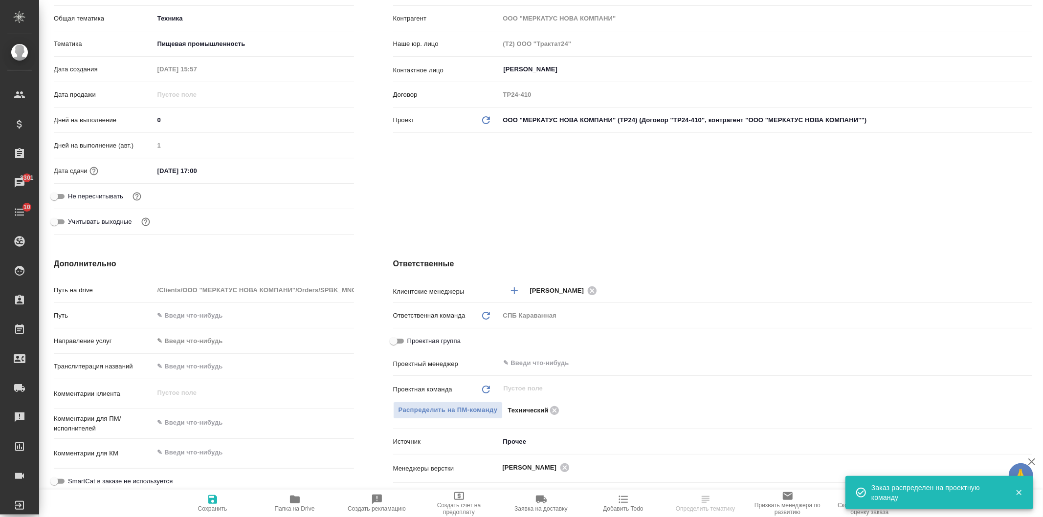
click at [224, 499] on div ".cls-1 fill:#fff; AWATERA Ivanova Arina Клиенты Спецификации Заказы 8301 Чаты 1…" at bounding box center [521, 258] width 1043 height 517
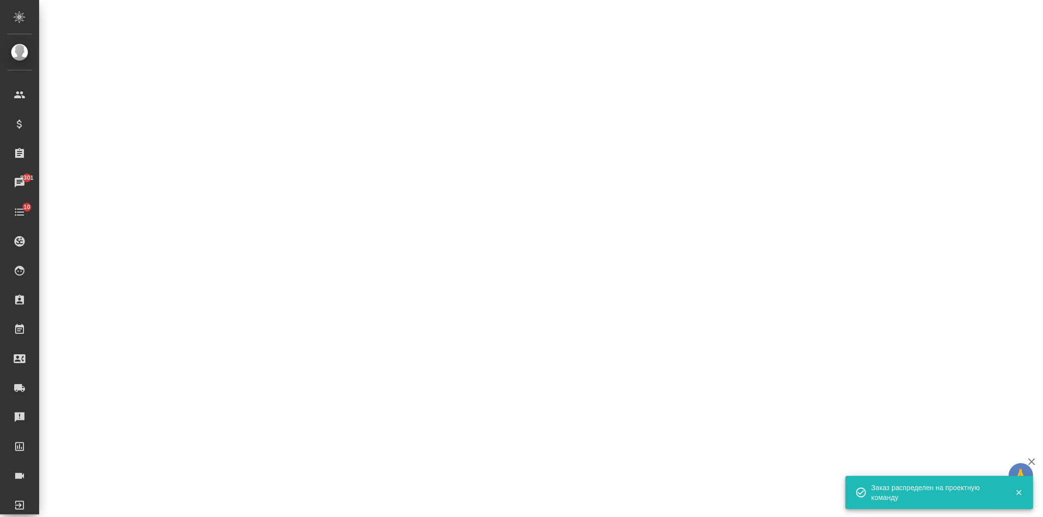
select select "RU"
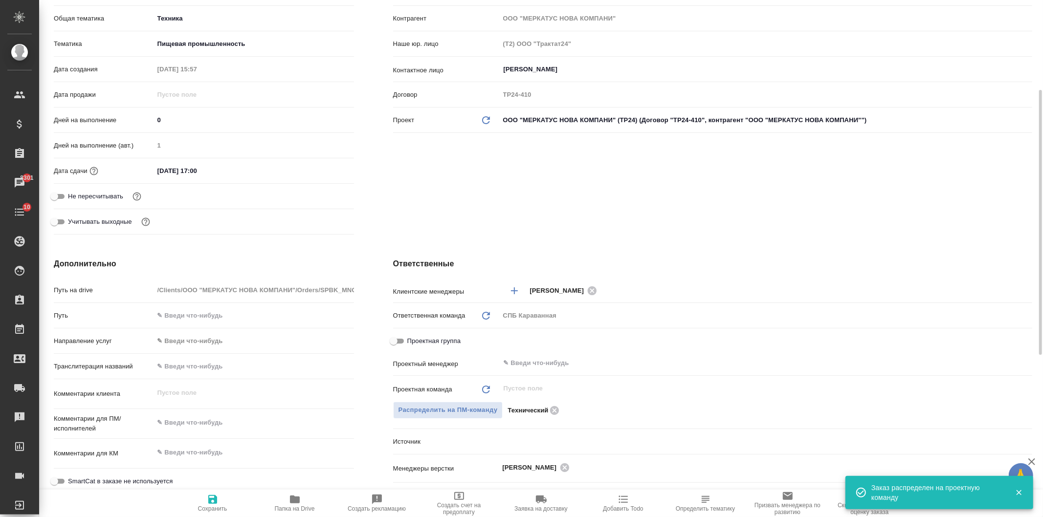
type textarea "x"
click at [580, 204] on div "Клиент Клиент ООО "МЕРКАТУС НОВА КОМПАНИ" Контрагент ООО "МЕРКАТУС НОВА КОМПАНИ…" at bounding box center [713, 99] width 678 height 317
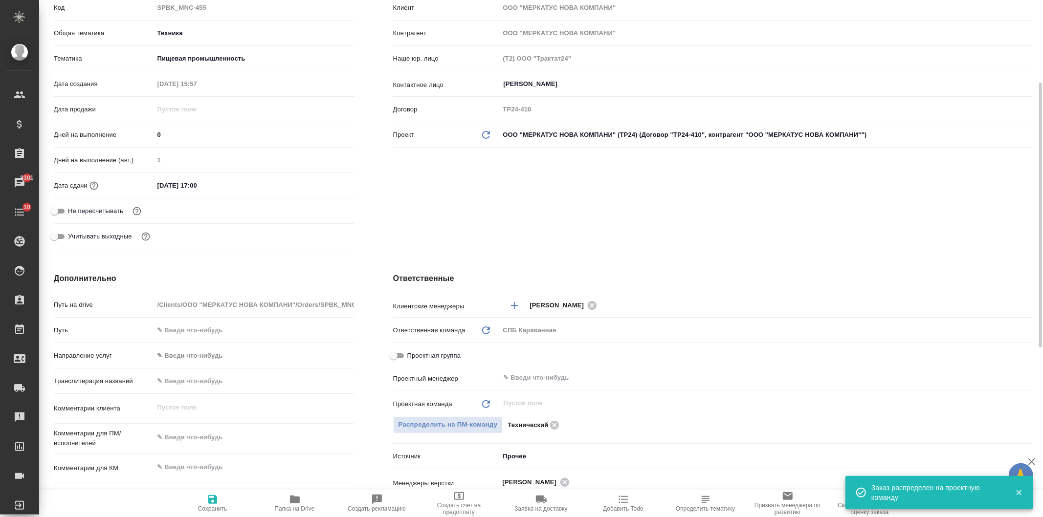
click at [181, 177] on div "Дата сдачи 12.08.2025 17:00" at bounding box center [204, 185] width 300 height 17
click at [197, 181] on input "12.08.2025 17:00" at bounding box center [197, 186] width 86 height 14
click at [328, 187] on icon "button" at bounding box center [326, 185] width 12 height 12
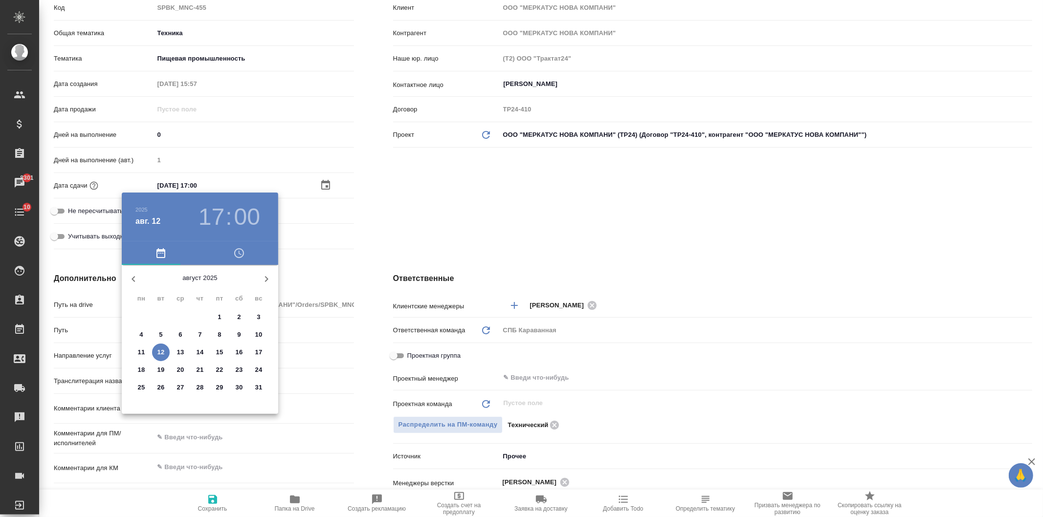
click at [174, 346] on button "13" at bounding box center [181, 353] width 18 height 18
type input "13.08.2025 17:00"
type textarea "x"
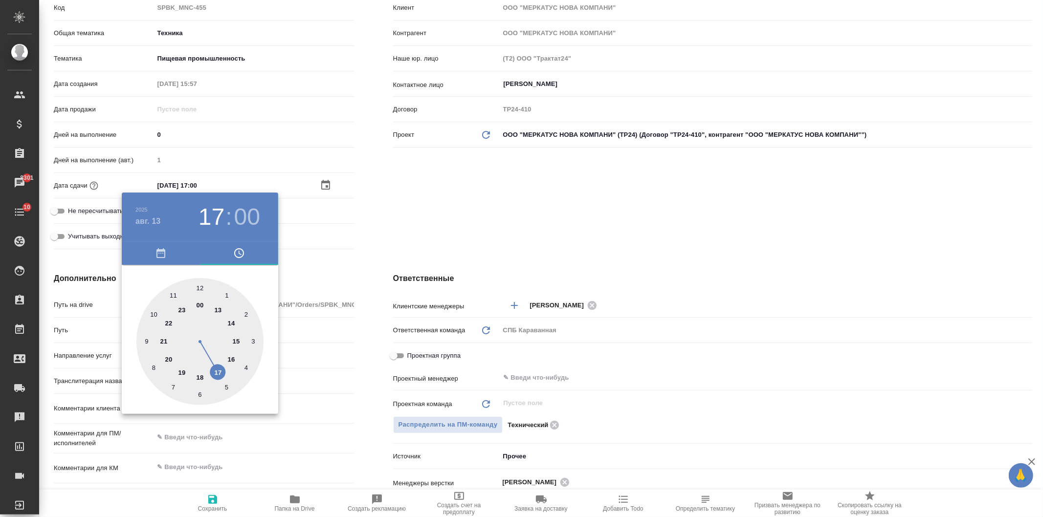
click at [231, 324] on div at bounding box center [199, 341] width 127 height 127
type input "13.08.2025 14:00"
type textarea "x"
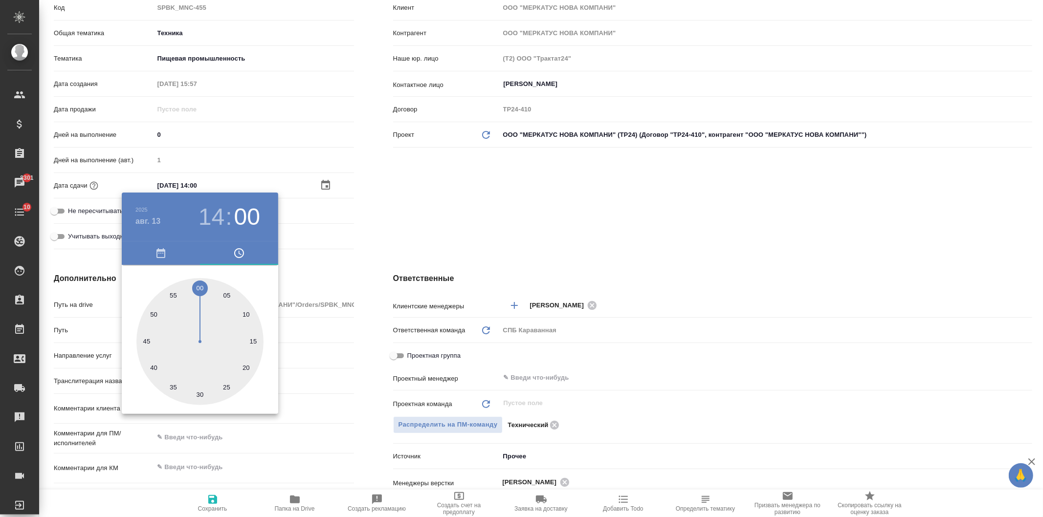
click at [202, 292] on div at bounding box center [199, 341] width 127 height 127
type textarea "x"
click at [437, 226] on div at bounding box center [521, 258] width 1043 height 517
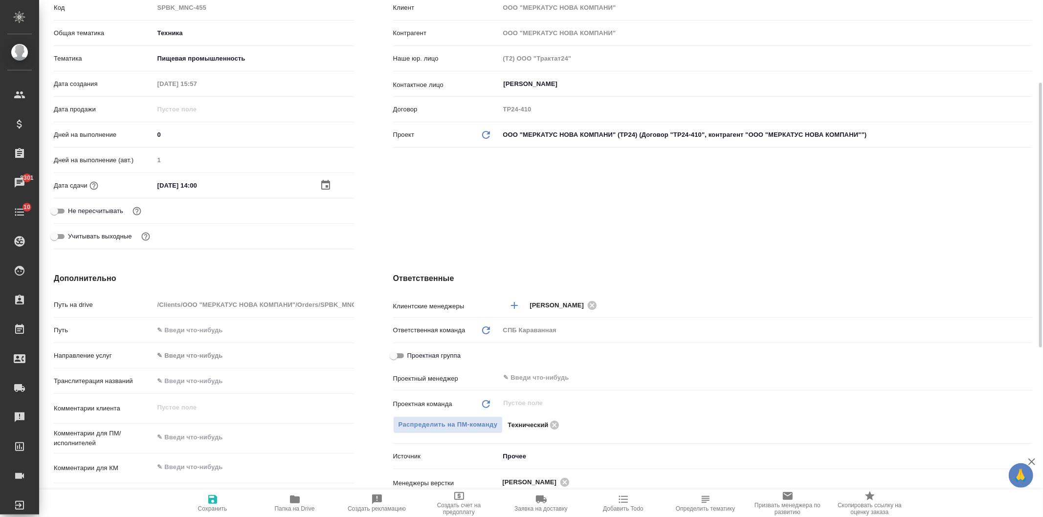
click at [218, 492] on button "Сохранить" at bounding box center [213, 503] width 82 height 27
type textarea "x"
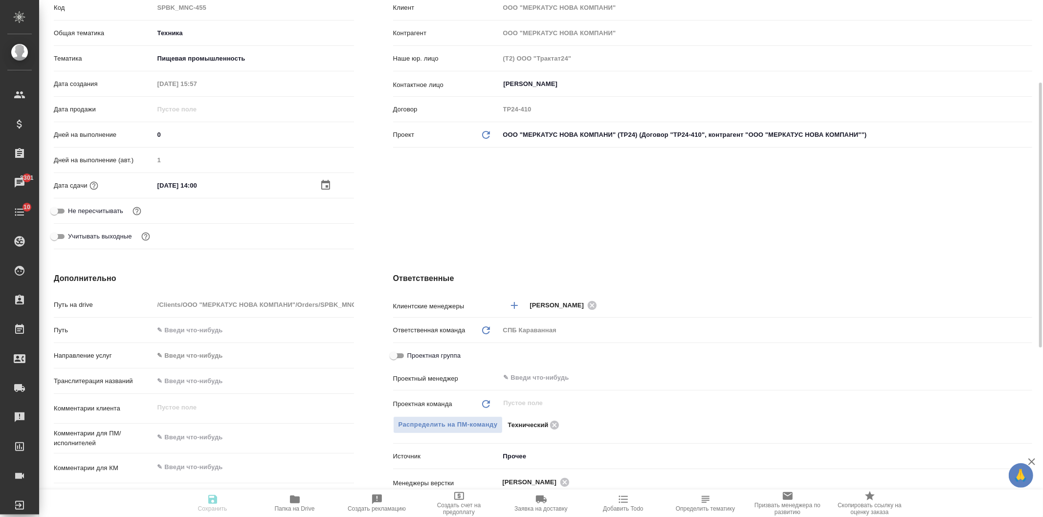
type textarea "x"
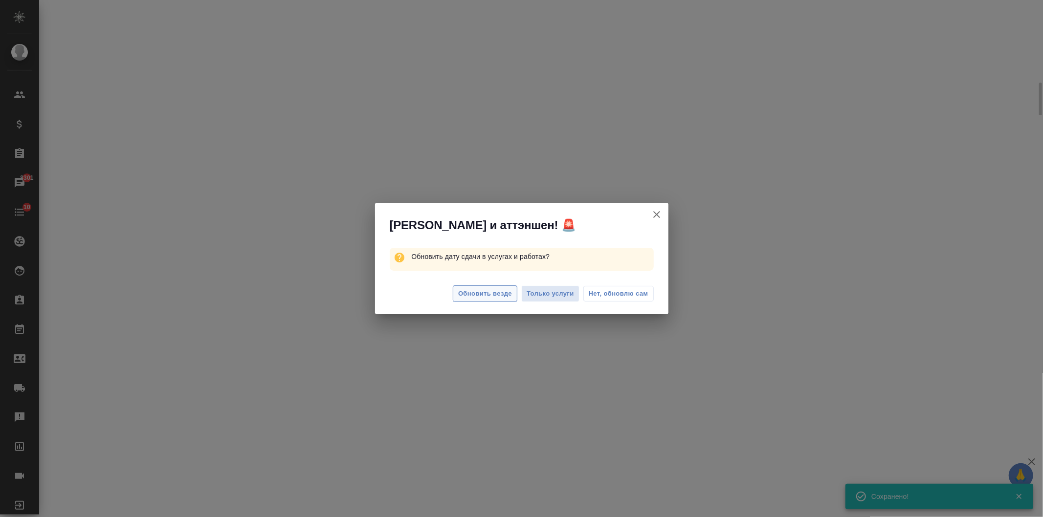
select select "RU"
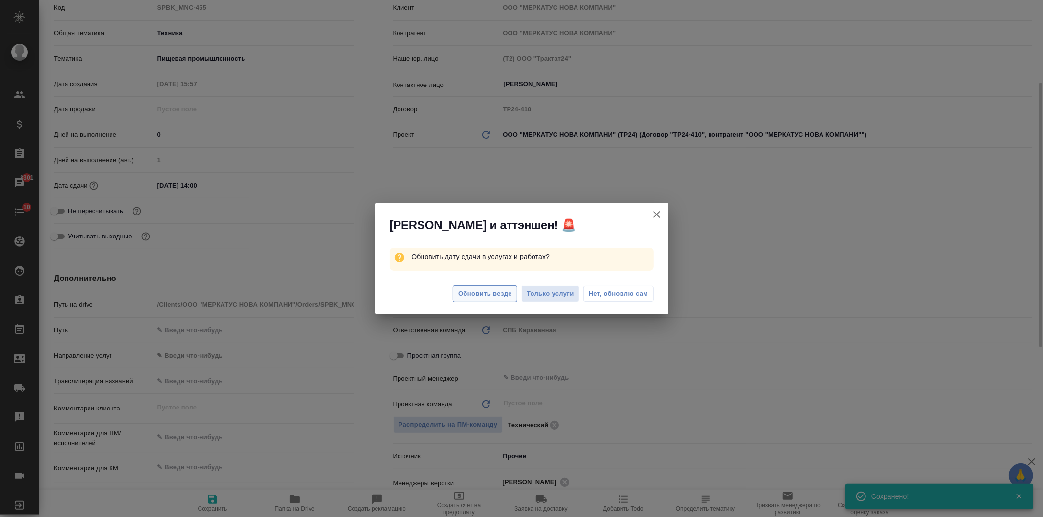
type textarea "x"
click at [500, 298] on span "Обновить везде" at bounding box center [485, 294] width 54 height 11
type textarea "x"
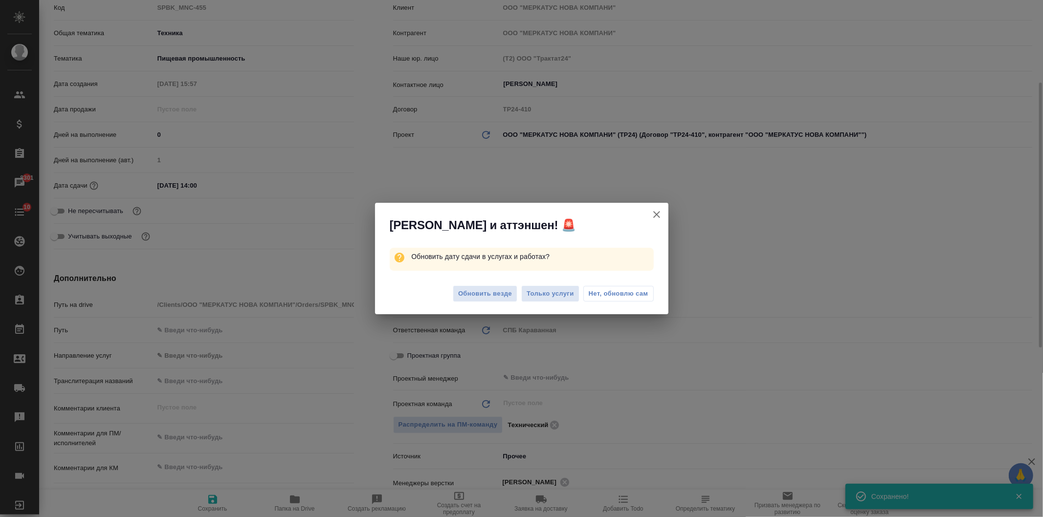
type textarea "x"
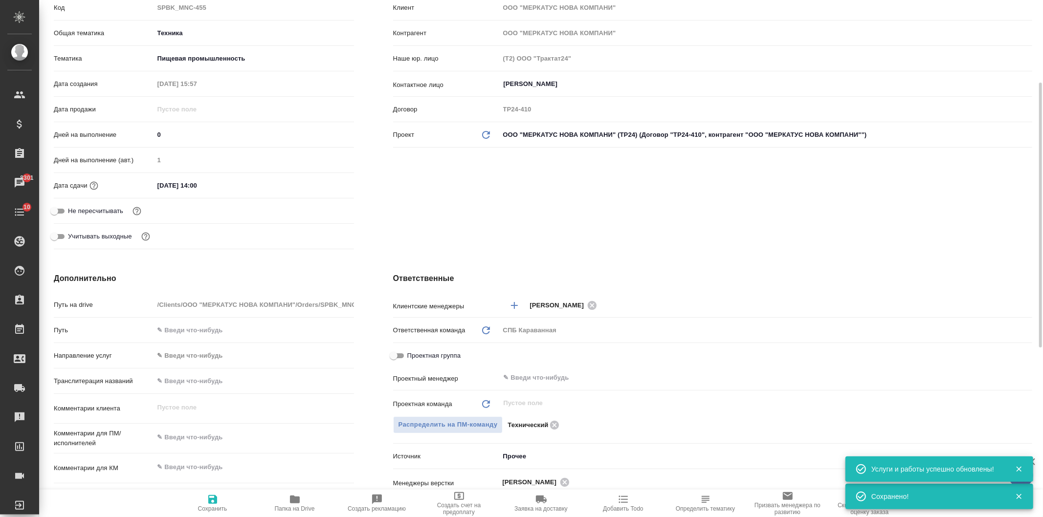
click at [608, 222] on div "Клиент Клиент ООО "МЕРКАТУС НОВА КОМПАНИ" Контрагент ООО "МЕРКАТУС НОВА КОМПАНИ…" at bounding box center [713, 114] width 678 height 317
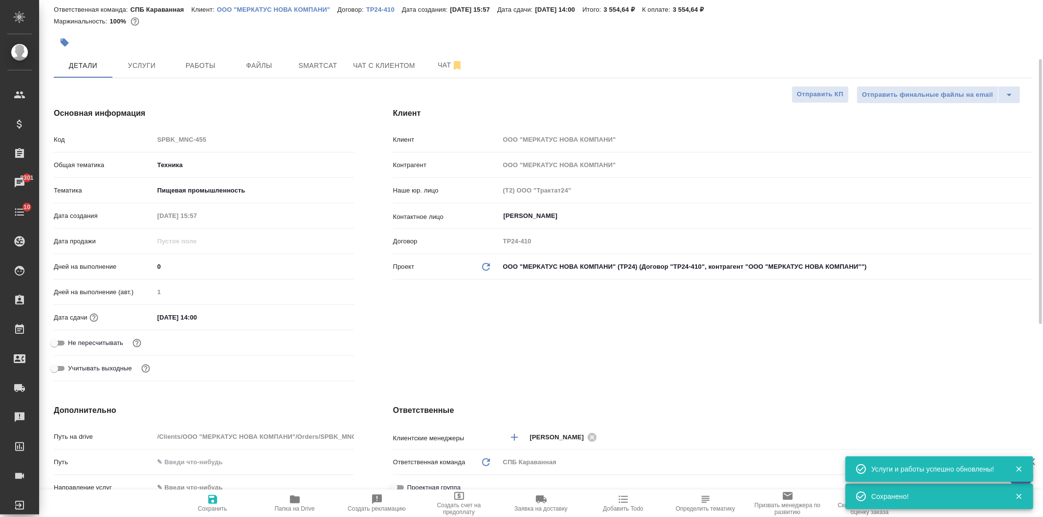
scroll to position [0, 0]
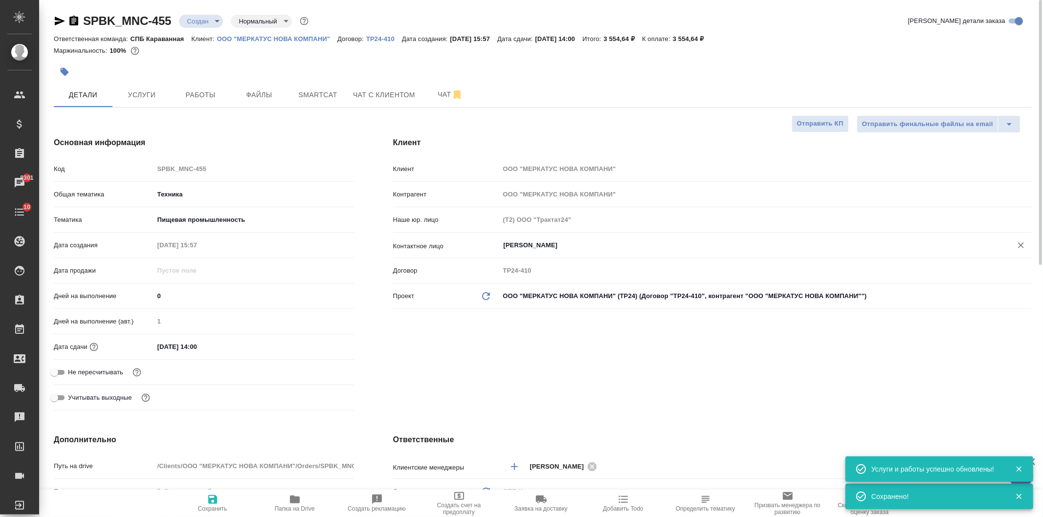
click at [590, 250] on input "Суворова Наталья Сергеевна" at bounding box center [750, 246] width 494 height 12
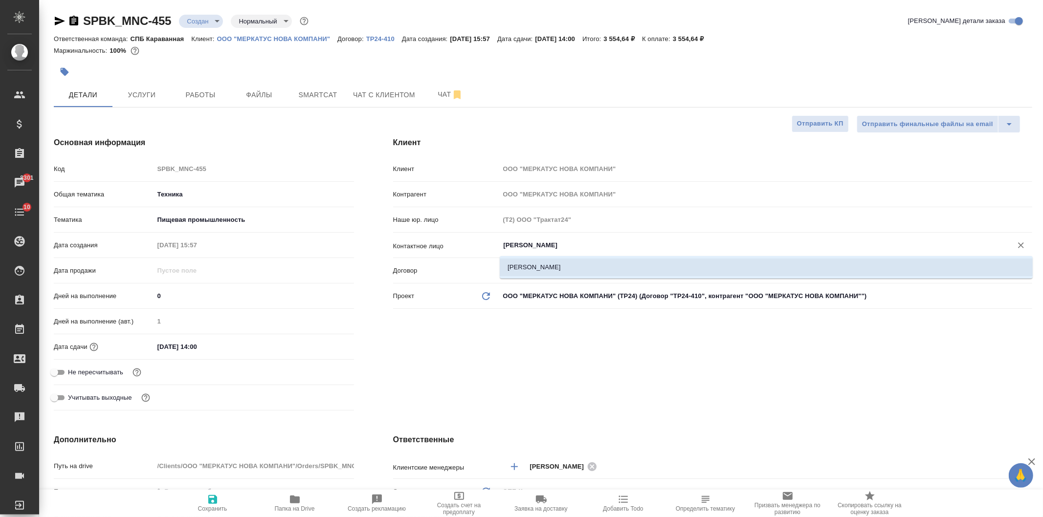
click at [528, 266] on li "Наумова Анна" at bounding box center [766, 268] width 533 height 18
type input "Наумова Анна"
type textarea "x"
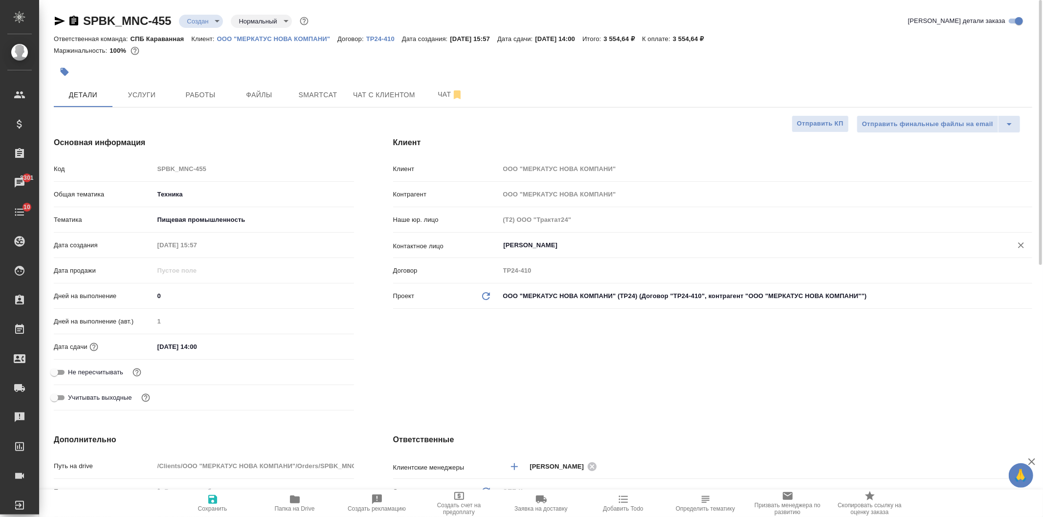
type input "Наумова Анна"
click at [217, 507] on span "Сохранить" at bounding box center [212, 509] width 29 height 7
type textarea "x"
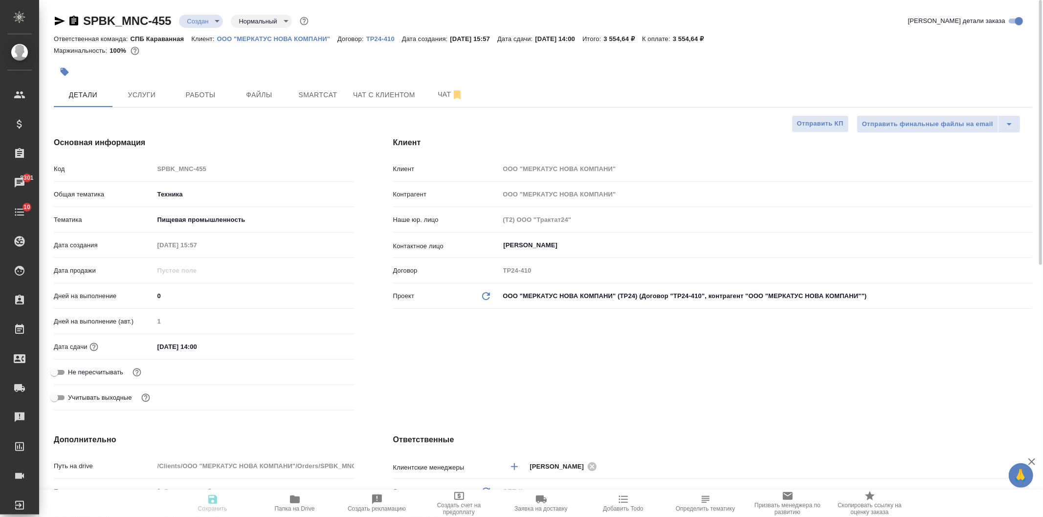
type textarea "x"
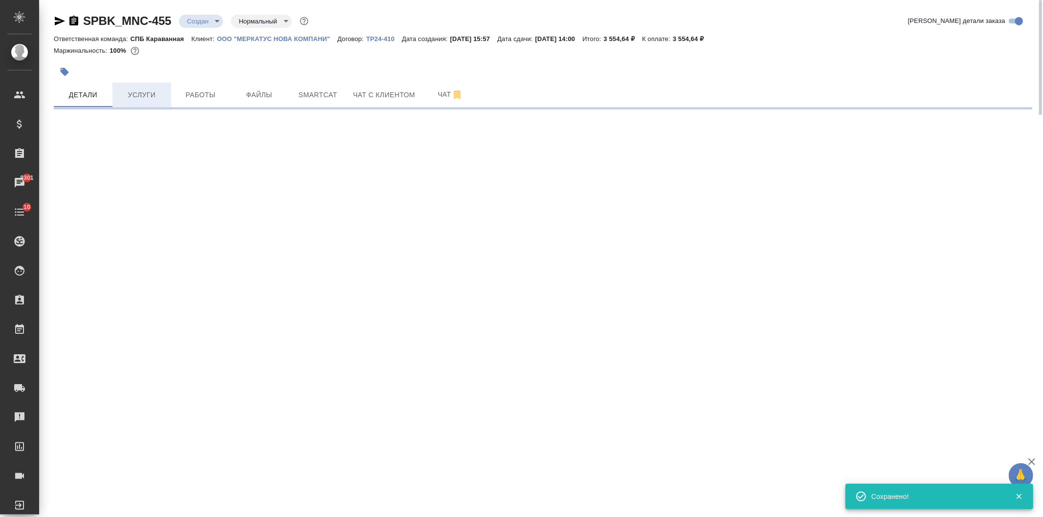
select select "RU"
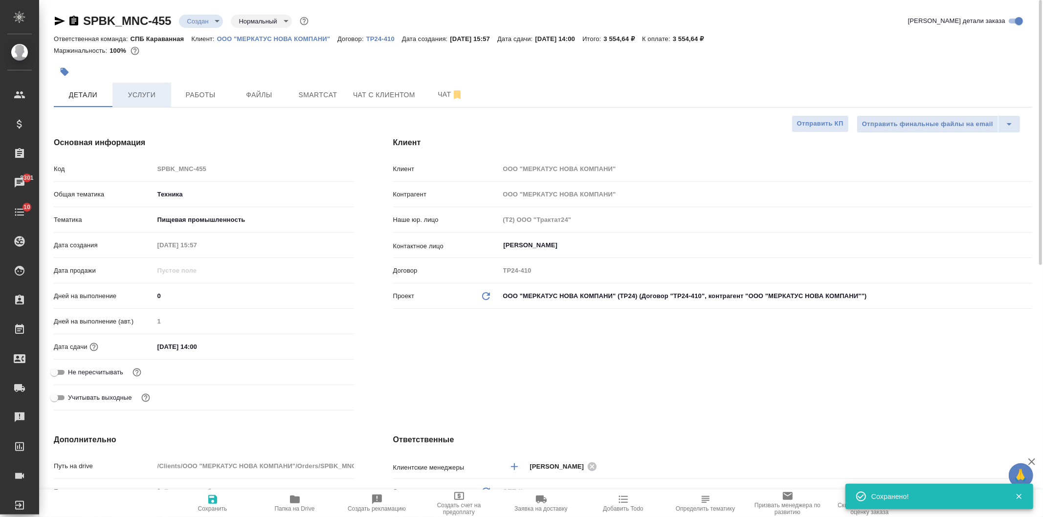
type textarea "x"
click at [196, 21] on body "🙏 .cls-1 fill:#fff; AWATERA Ivanova Arina Клиенты Спецификации Заказы 8301 Чаты…" at bounding box center [521, 258] width 1043 height 517
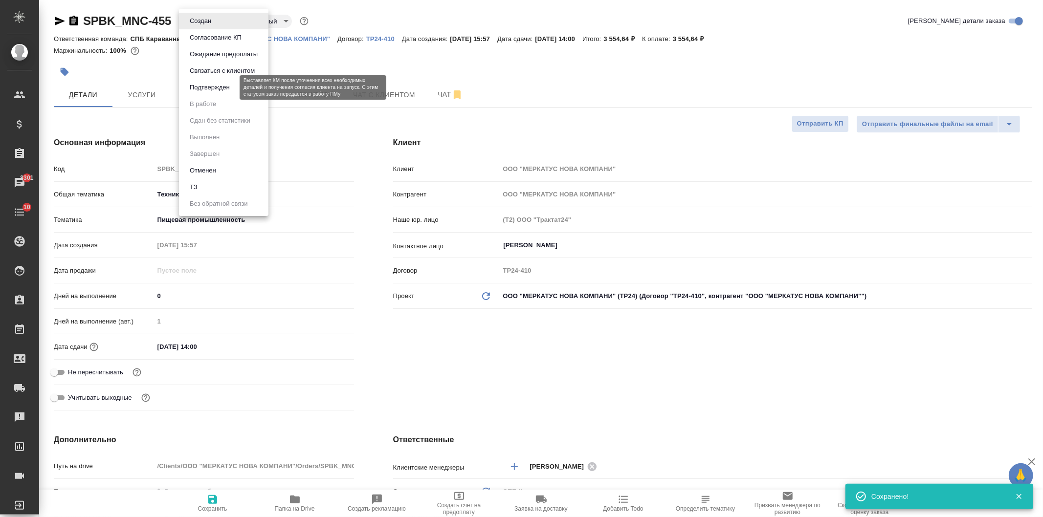
click at [212, 89] on button "Подтвержден" at bounding box center [210, 87] width 46 height 11
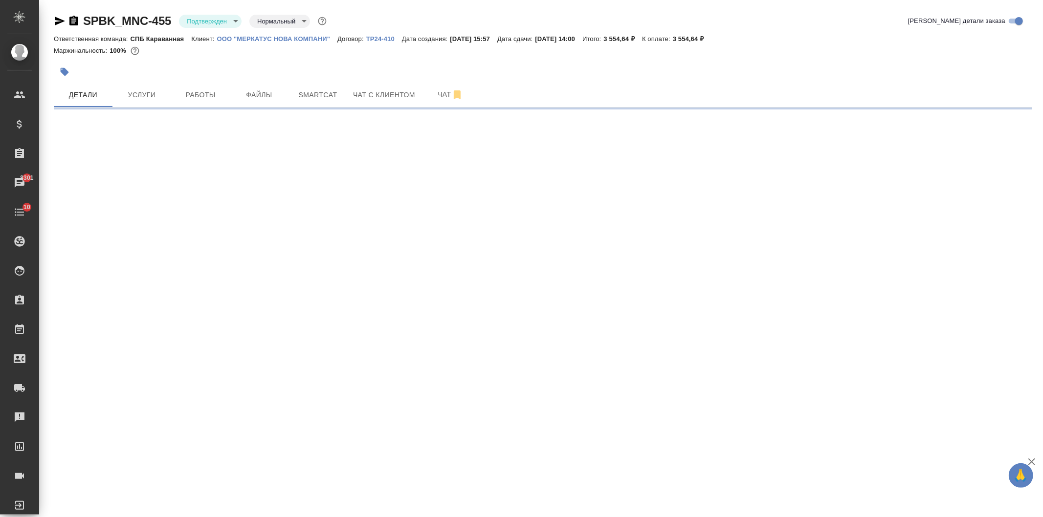
select select "RU"
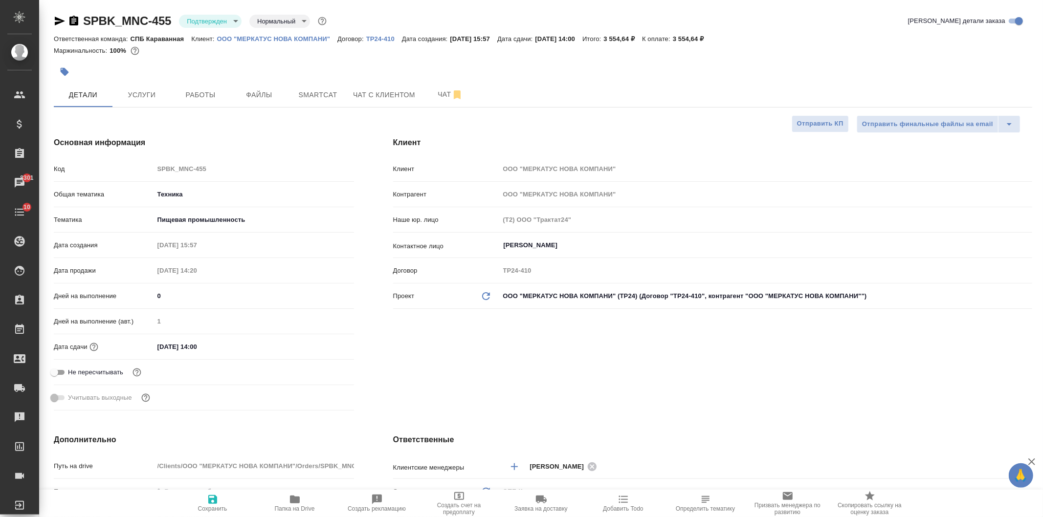
type textarea "x"
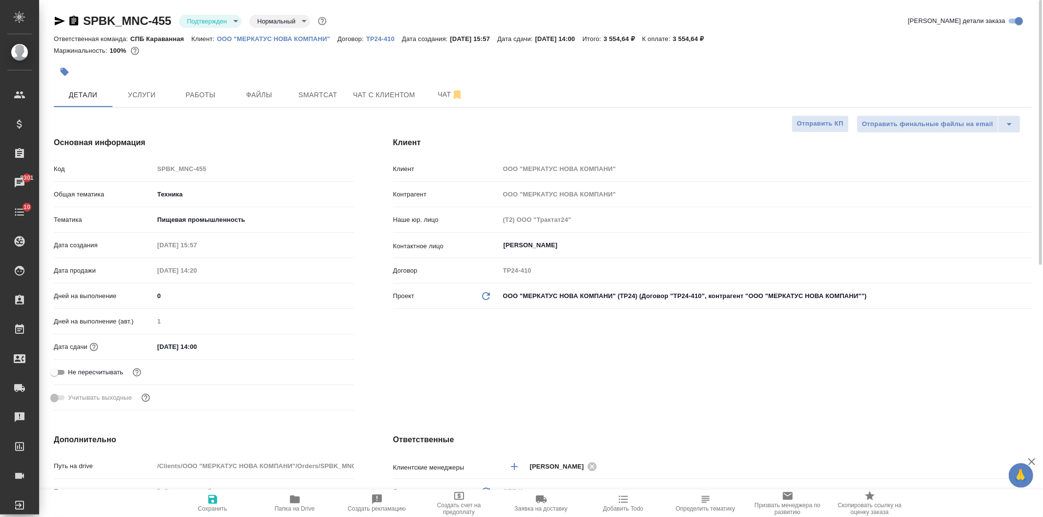
type textarea "x"
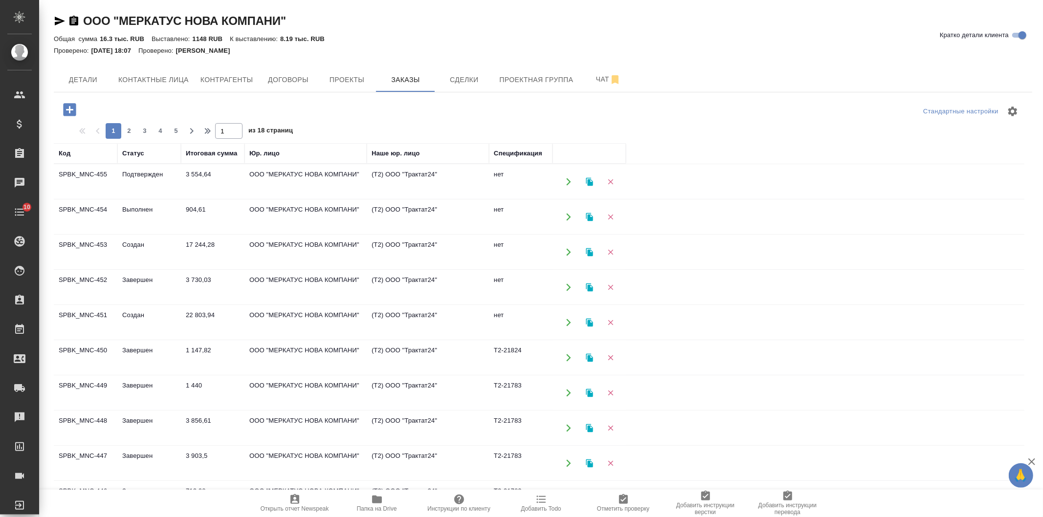
click at [355, 179] on td "ООО "МЕРКАТУС НОВА КОМПАНИ"" at bounding box center [306, 182] width 122 height 34
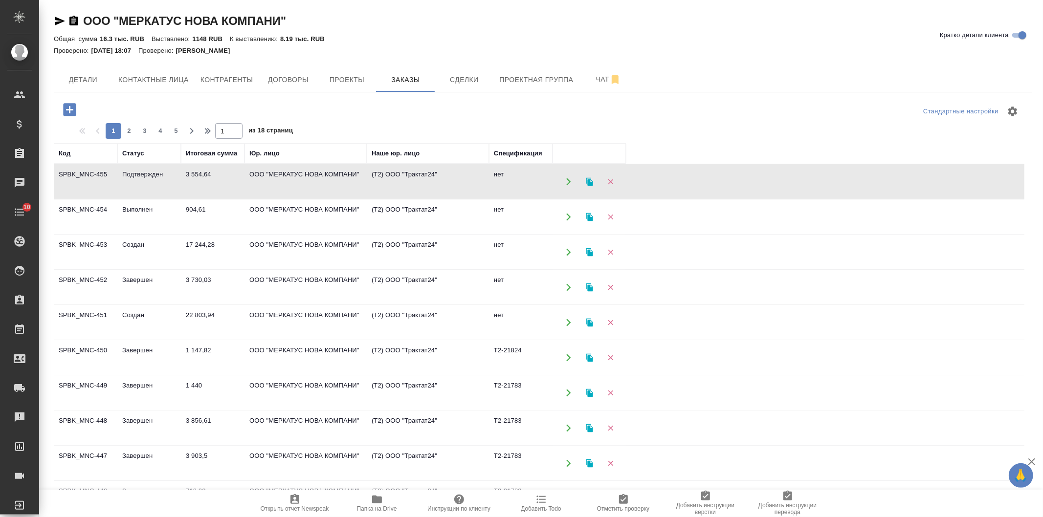
click at [355, 179] on td "ООО "МЕРКАТУС НОВА КОМПАНИ"" at bounding box center [306, 182] width 122 height 34
click at [766, 113] on div "Стандартные настройки" at bounding box center [865, 111] width 318 height 23
click at [234, 173] on td "3 554,64" at bounding box center [213, 182] width 64 height 34
click at [682, 46] on div "Проверено: 19.08.2022 18:07 Проверено: Филина Екатерина" at bounding box center [543, 51] width 979 height 12
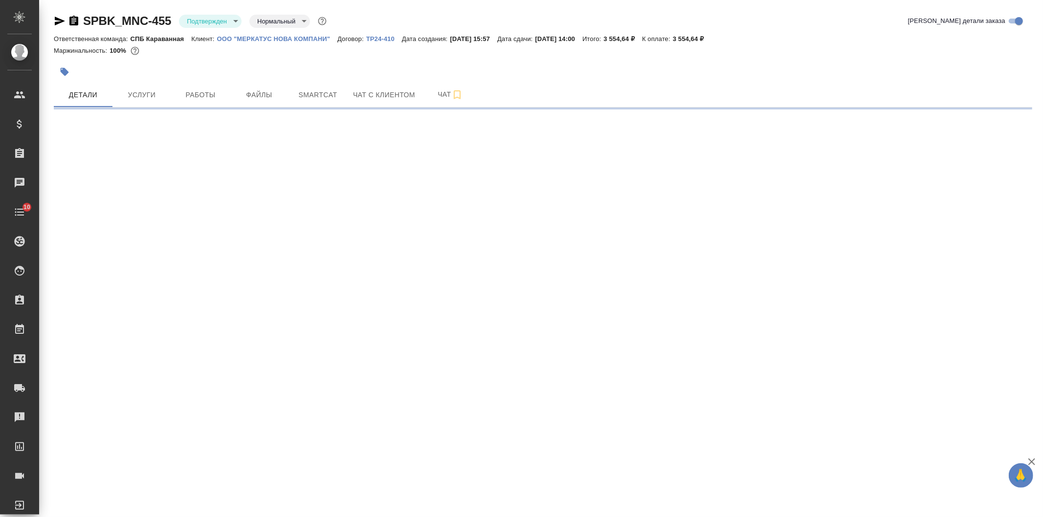
select select "RU"
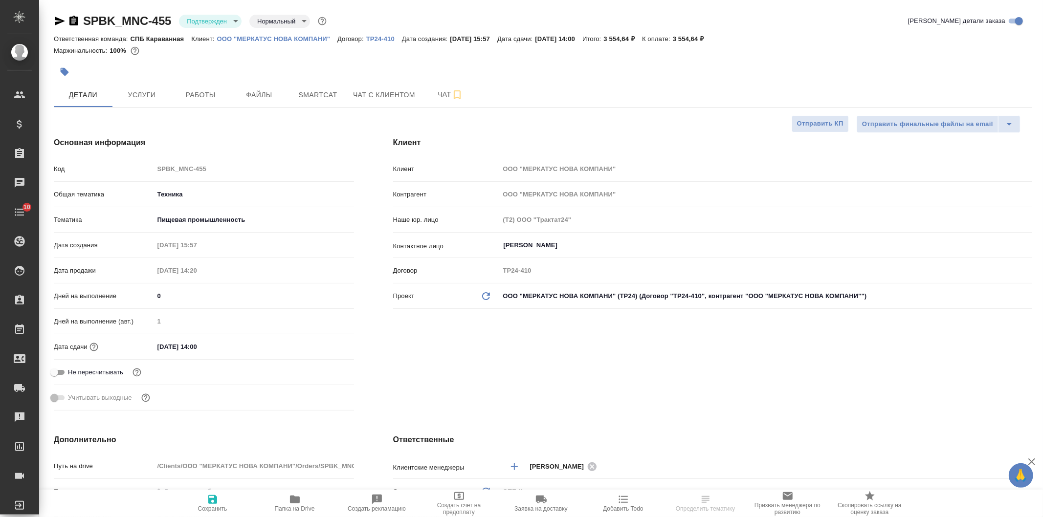
type textarea "x"
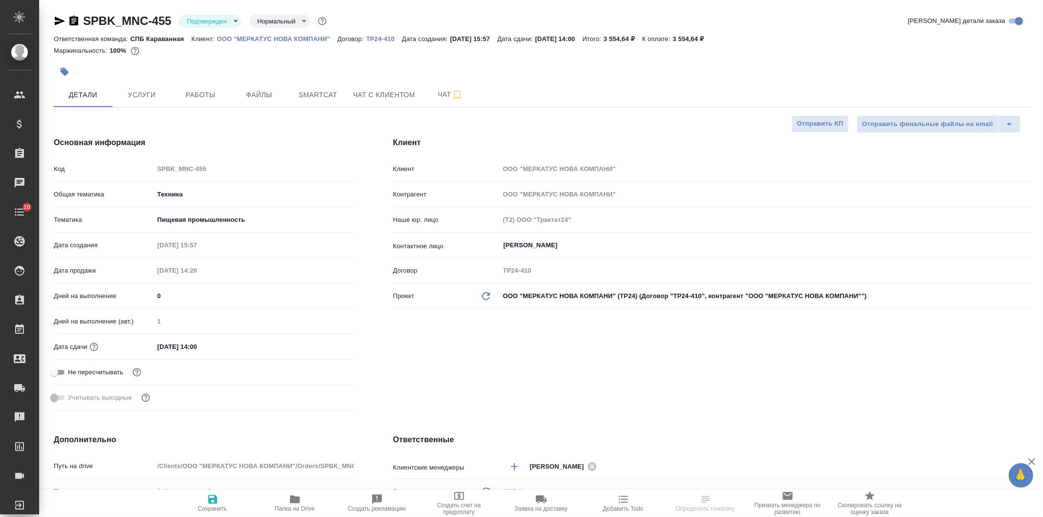
type textarea "x"
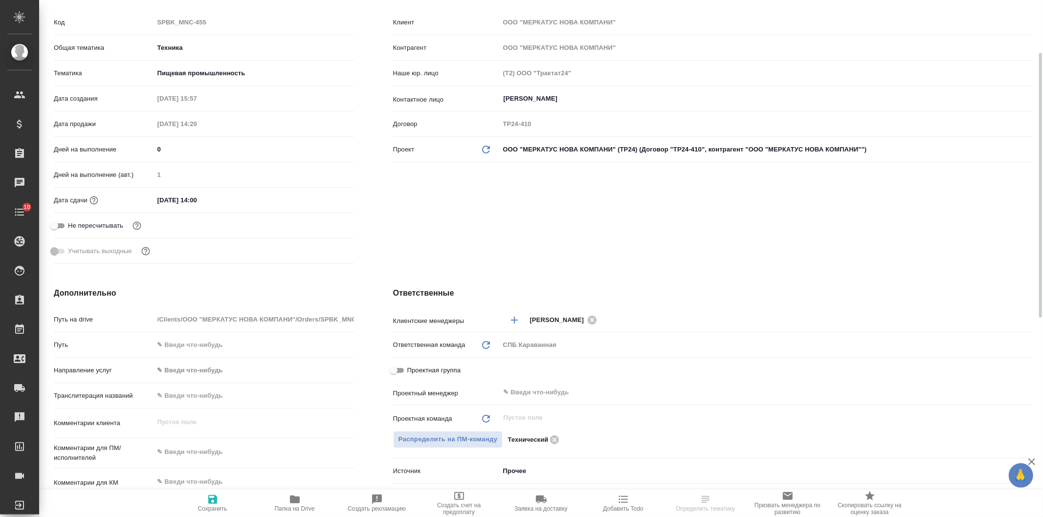
scroll to position [132, 0]
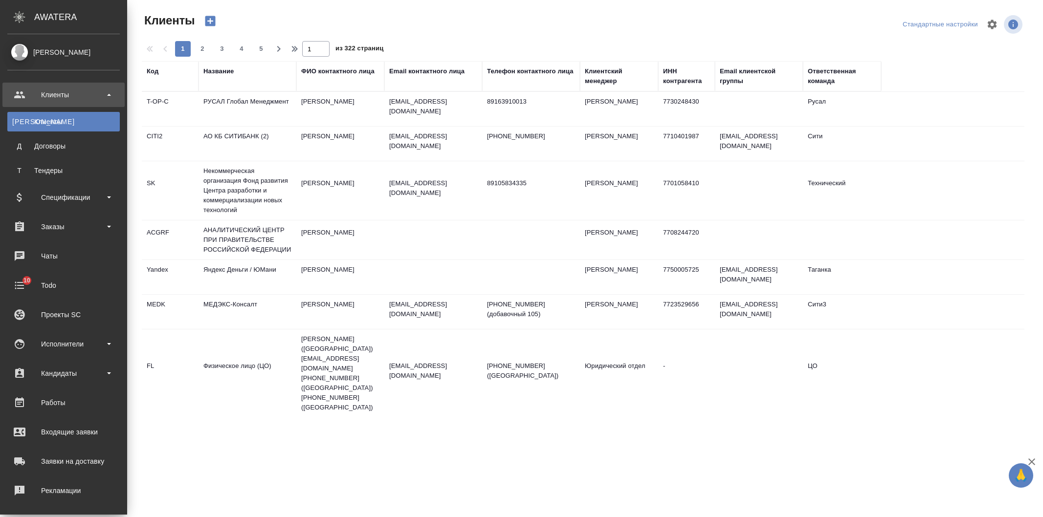
select select "RU"
click at [69, 218] on div "Заказы" at bounding box center [63, 227] width 122 height 24
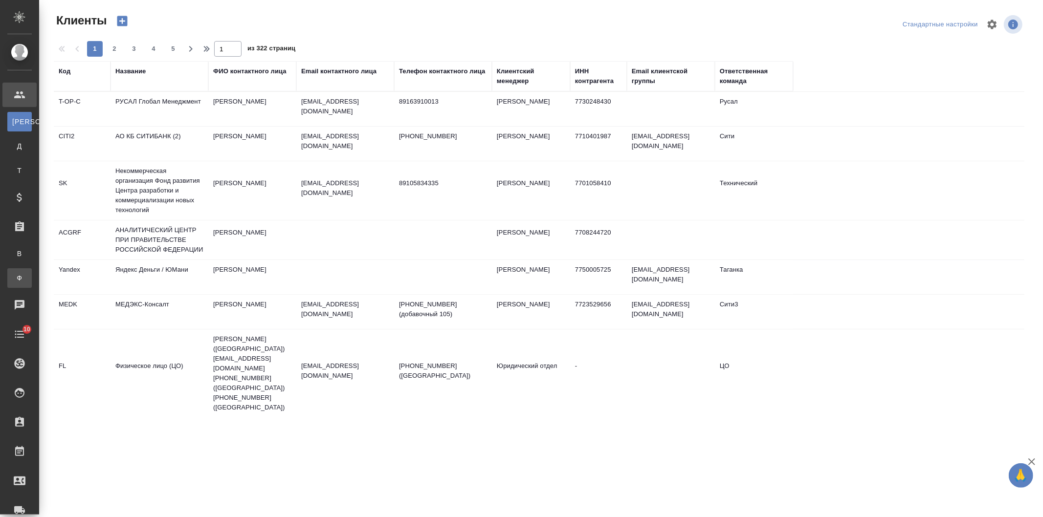
click at [15, 274] on div "Заказы физ. лиц" at bounding box center [7, 278] width 15 height 10
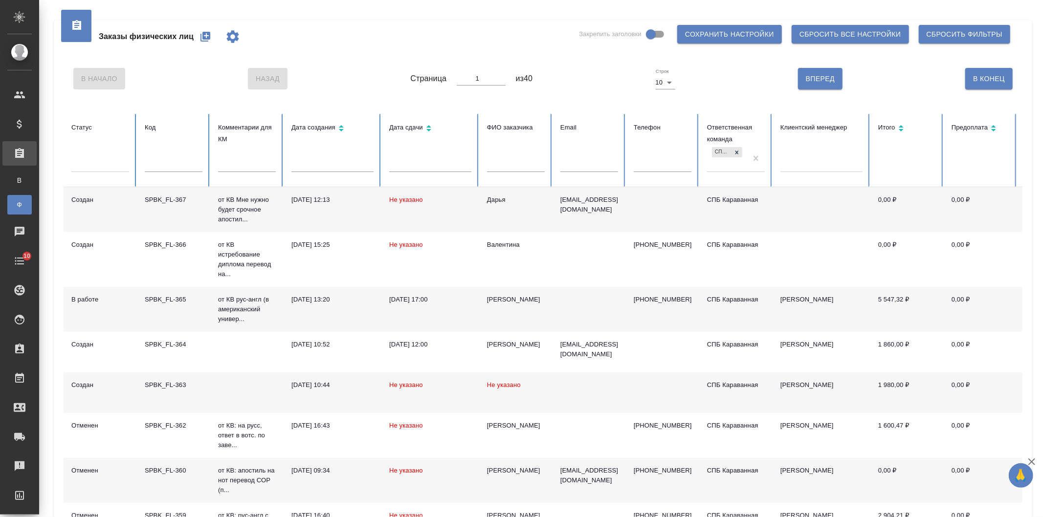
click at [162, 161] on input "text" at bounding box center [174, 165] width 58 height 14
type input "4"
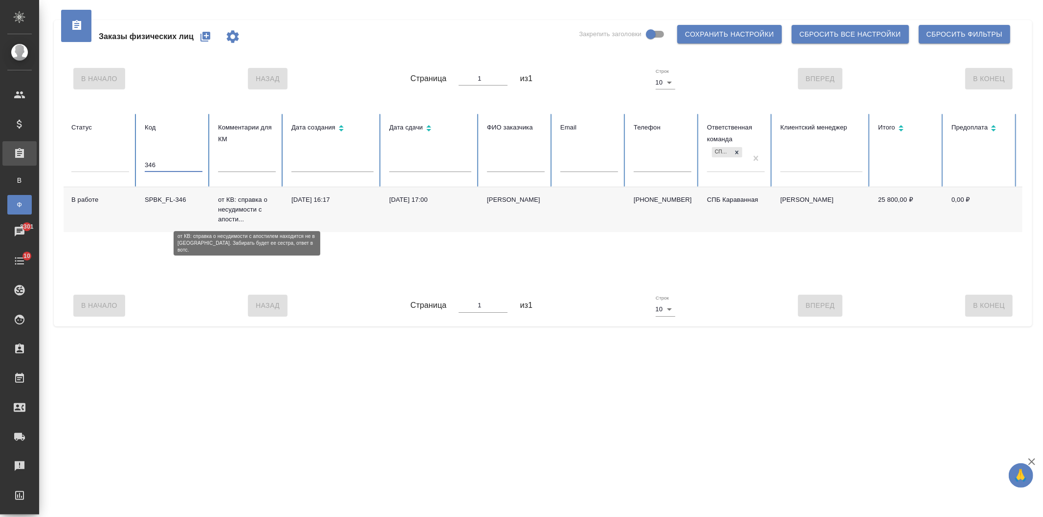
type input "346"
click at [261, 206] on p "от КВ: справка о несудимости с апости..." at bounding box center [247, 209] width 58 height 29
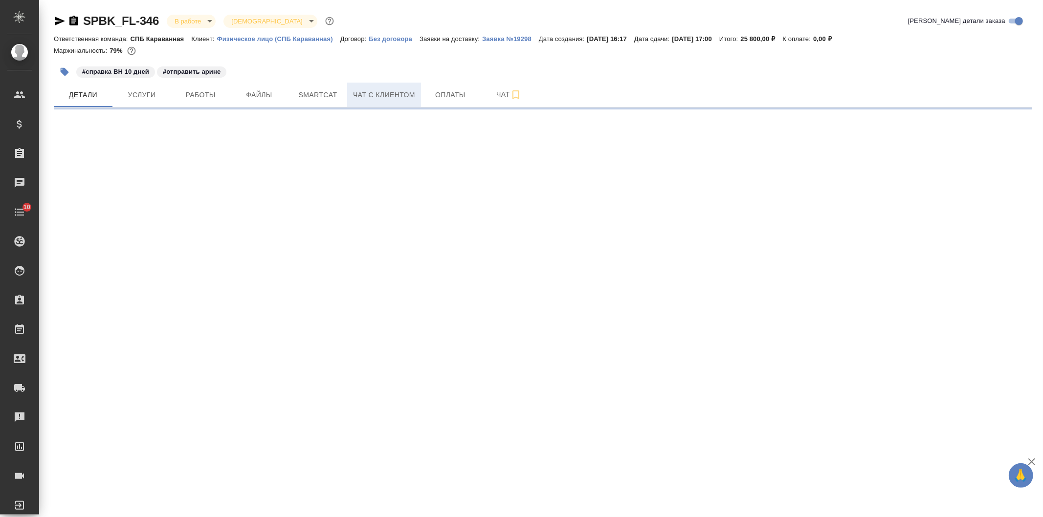
select select "RU"
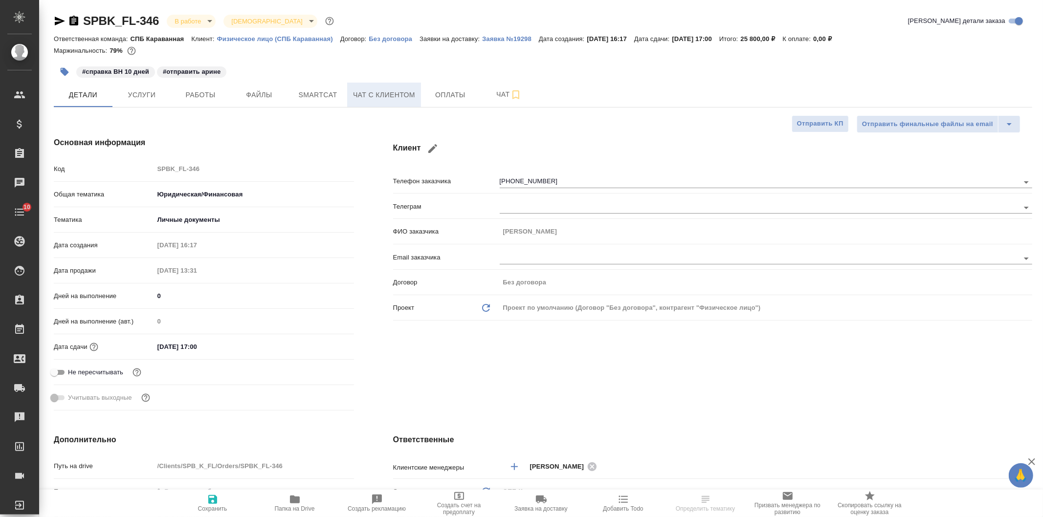
type textarea "x"
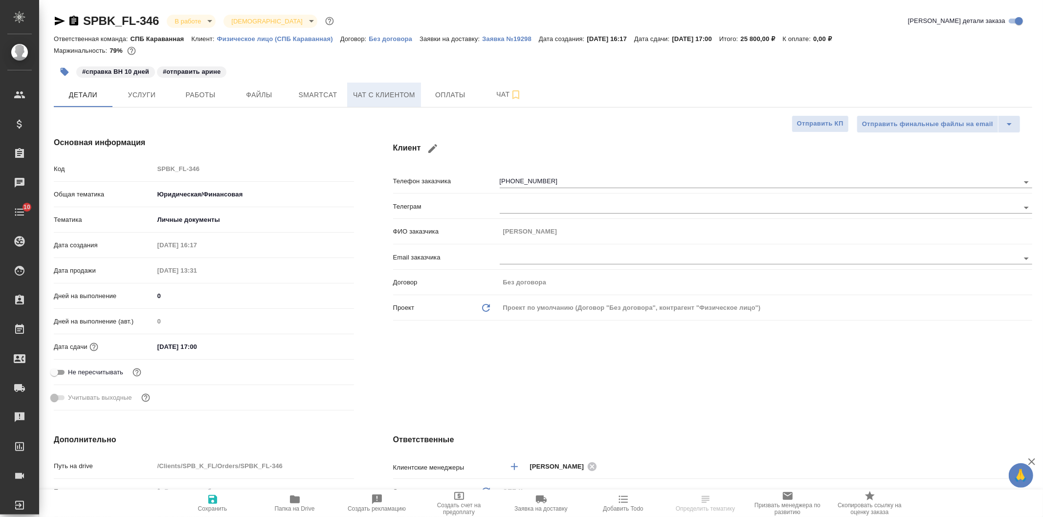
type textarea "x"
click at [406, 101] on button "Чат с клиентом" at bounding box center [384, 95] width 74 height 24
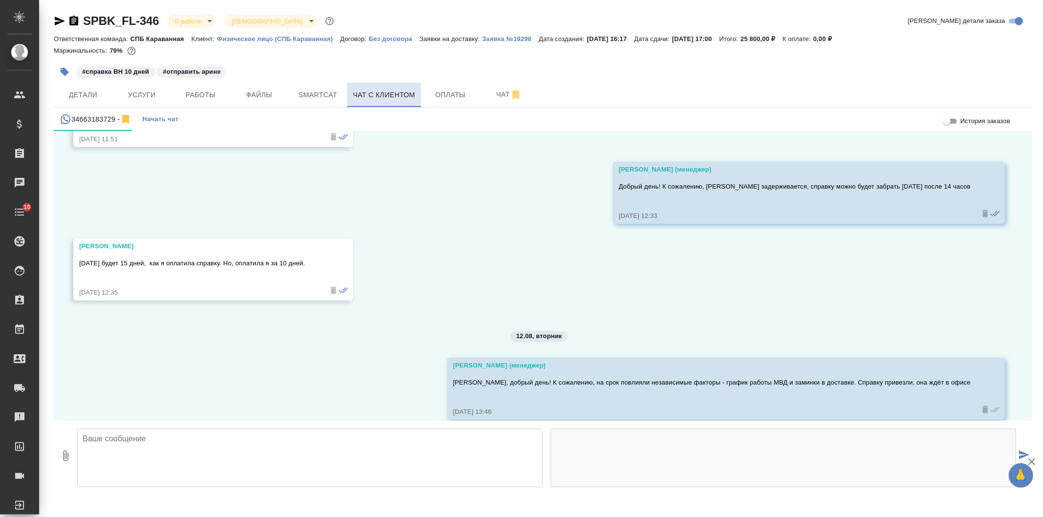
scroll to position [2869, 0]
click at [216, 457] on textarea at bounding box center [310, 458] width 466 height 59
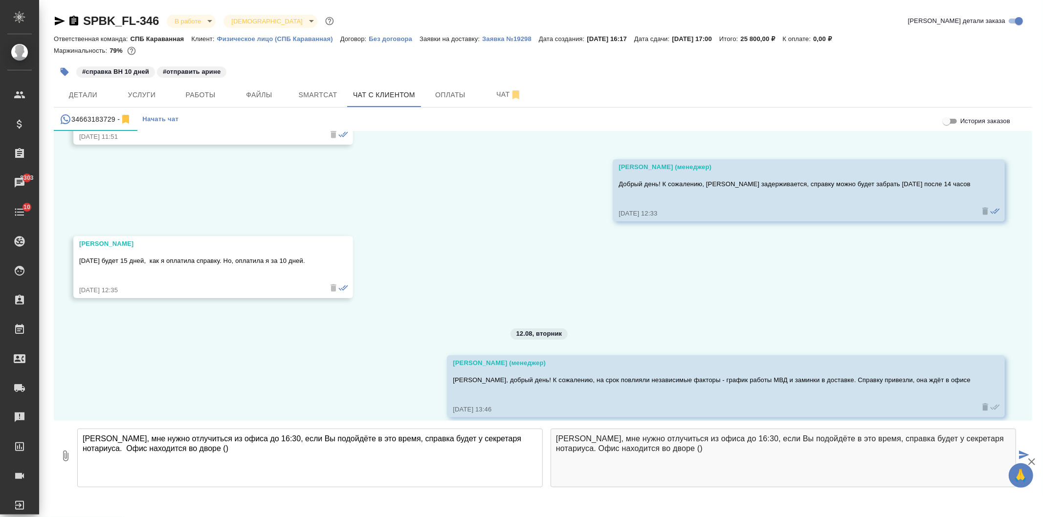
click at [315, 459] on textarea "[PERSON_NAME], мне нужно отлучиться из офиса до 16:30, если Вы подойдёте в это …" at bounding box center [310, 458] width 466 height 59
click at [181, 452] on textarea "[PERSON_NAME], мне нужно отлучиться из офиса до 16:30, если Вы подойдёте в это …" at bounding box center [310, 458] width 466 height 59
click at [343, 450] on textarea "[PERSON_NAME], мне нужно отлучиться из офиса до 16:30, если Вы подойдёте в это …" at bounding box center [310, 458] width 466 height 59
click at [341, 450] on textarea "[PERSON_NAME], мне нужно отлучиться из офиса до 16:30, если Вы подойдёте в это …" at bounding box center [310, 458] width 466 height 59
click at [501, 453] on textarea "[PERSON_NAME], мне нужно отлучиться из офиса до 16:30, если Вы подойдёте в это …" at bounding box center [310, 458] width 466 height 59
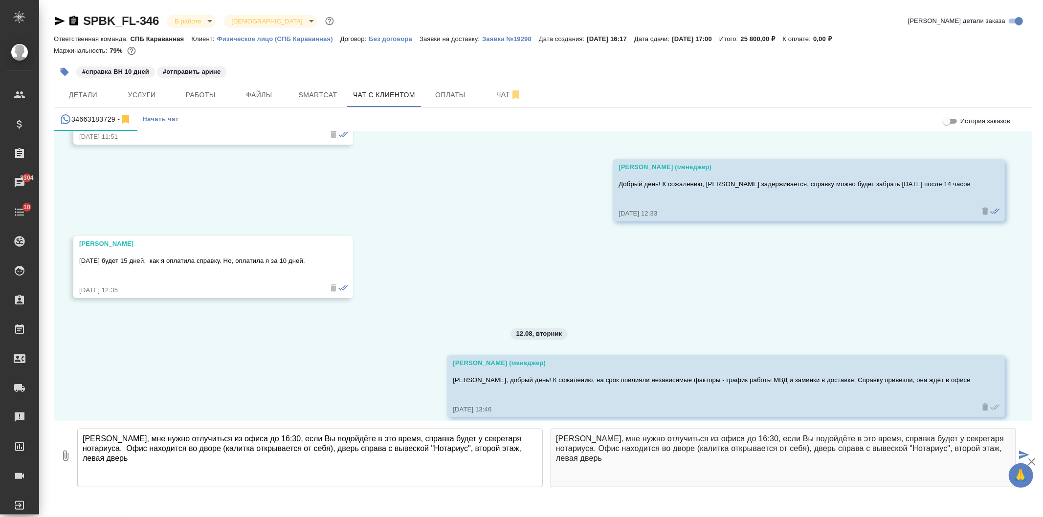
type textarea "[PERSON_NAME], мне нужно отлучиться из офиса до 16:30, если Вы подойдёте в это …"
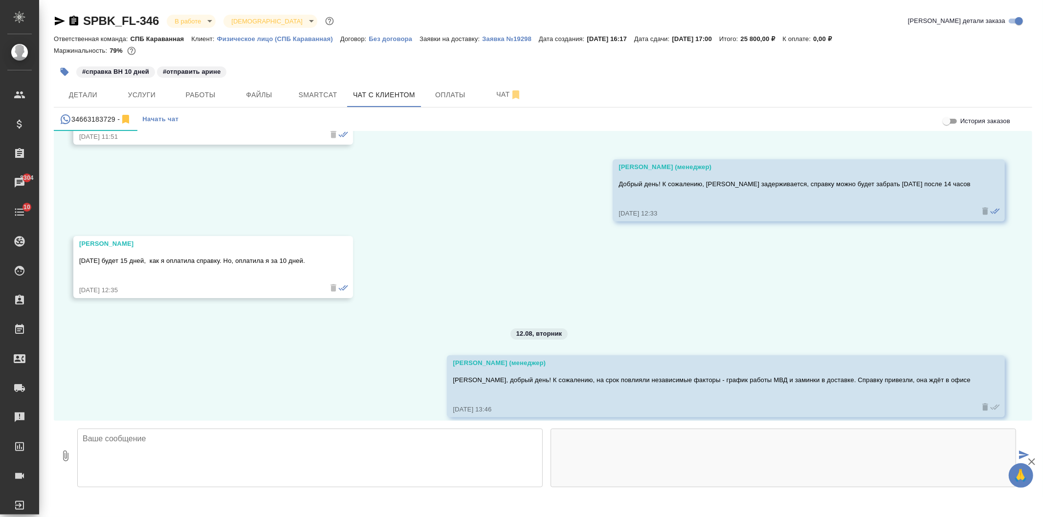
scroll to position [2956, 0]
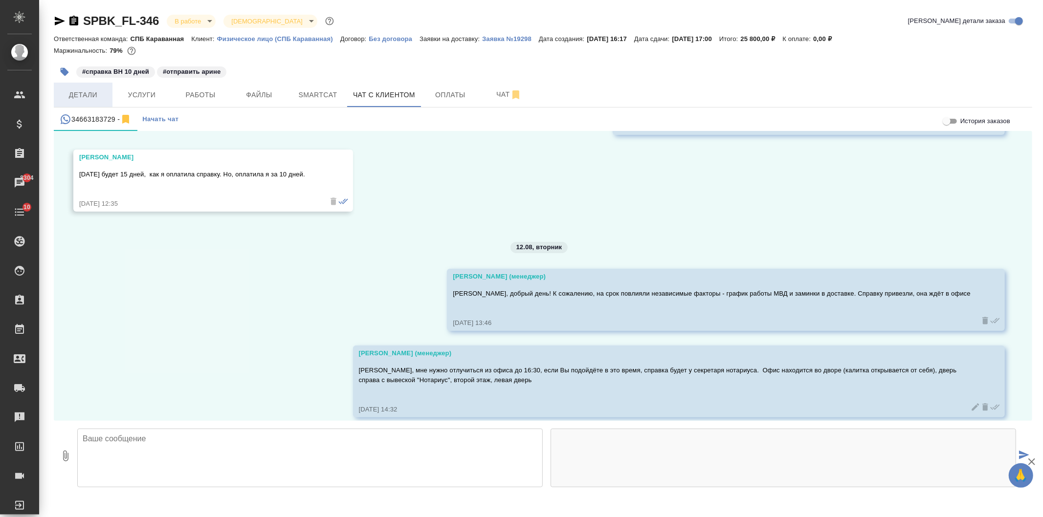
click at [96, 96] on span "Детали" at bounding box center [83, 95] width 47 height 12
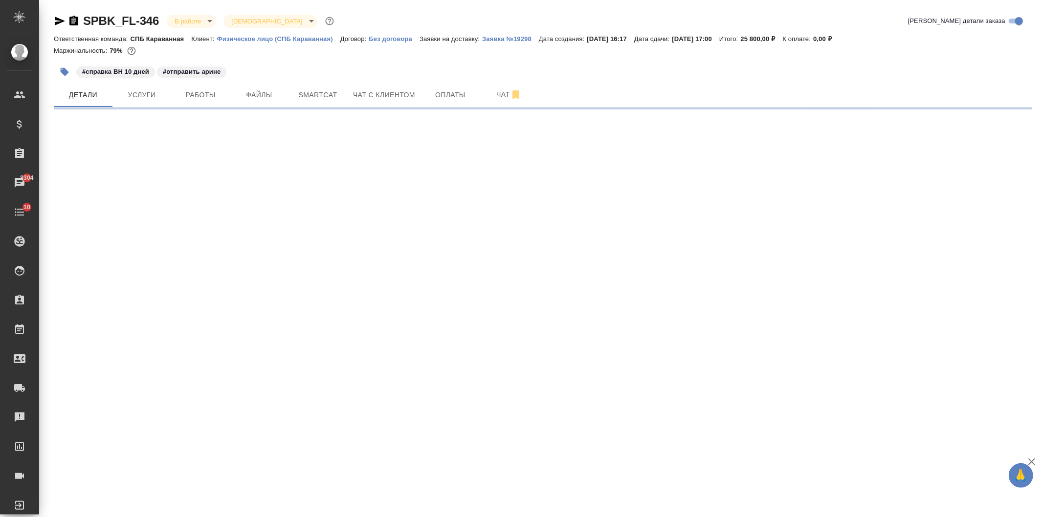
select select "RU"
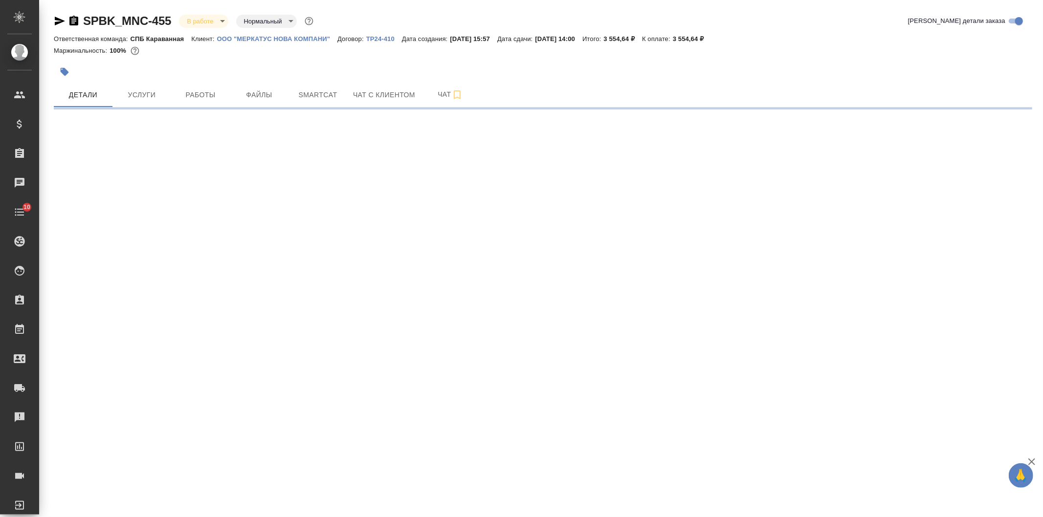
select select "RU"
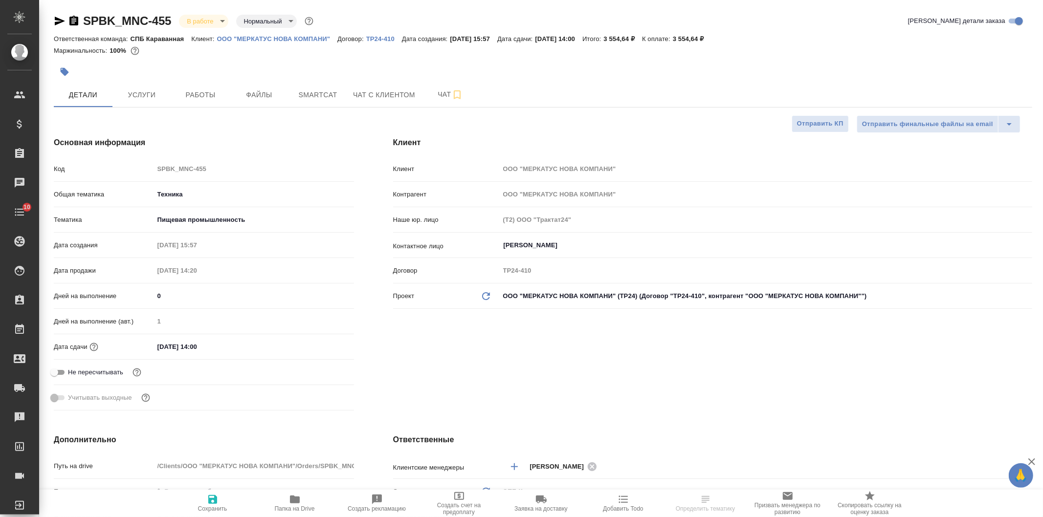
type textarea "x"
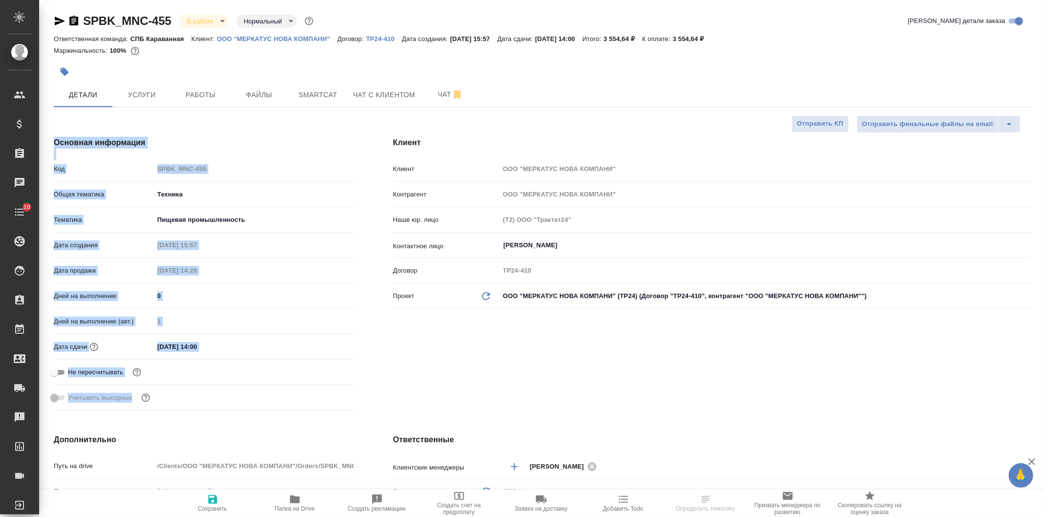
drag, startPoint x: 1043, startPoint y: 105, endPoint x: 1043, endPoint y: 158, distance: 53.8
click at [1043, 158] on div "SPBK_MNC-455 В работе inProgress Нормальный normal Кратко детали заказа Ответст…" at bounding box center [541, 505] width 1004 height 1011
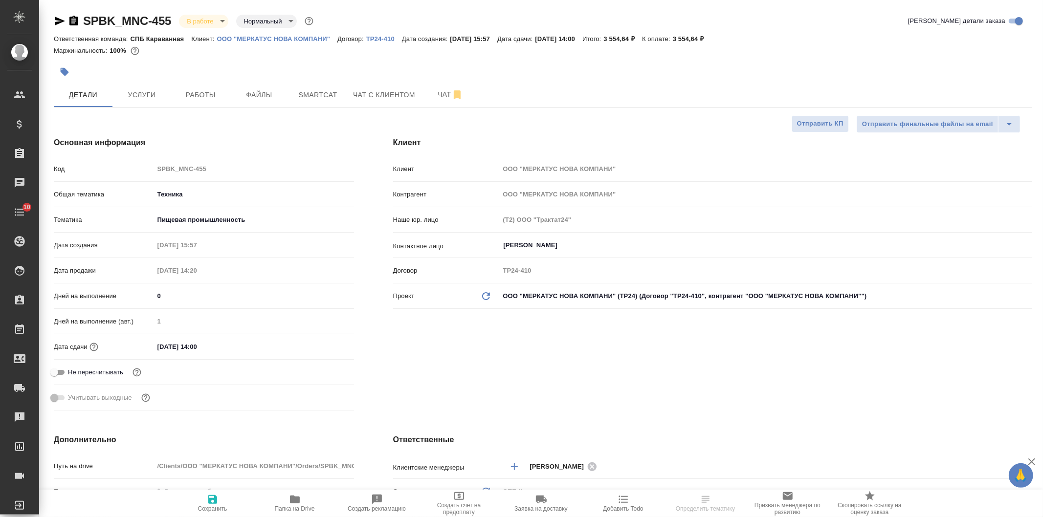
click at [741, 393] on div "Клиент Клиент ООО "МЕРКАТУС НОВА КОМПАНИ" Контрагент ООО "МЕРКАТУС НОВА КОМПАНИ…" at bounding box center [713, 275] width 678 height 317
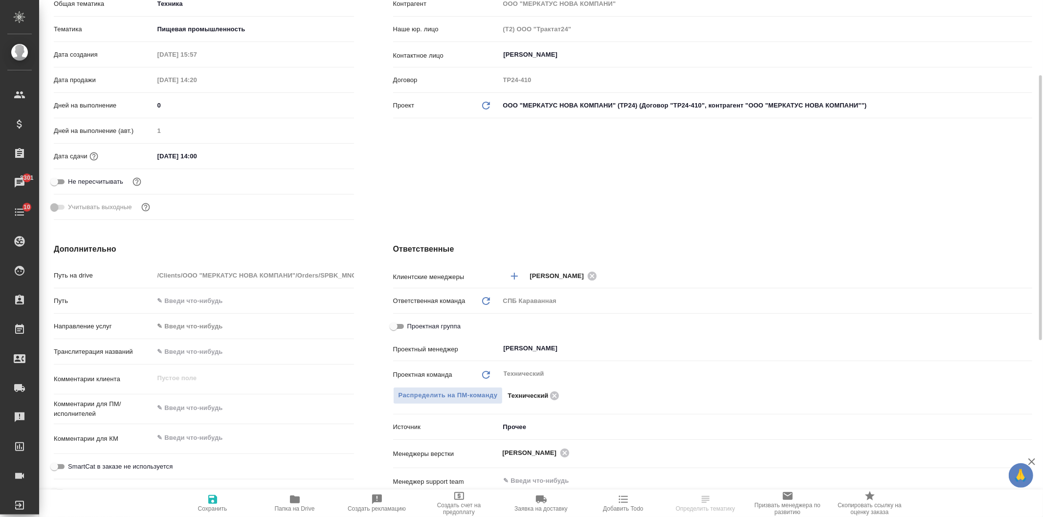
scroll to position [176, 0]
